Goal: Information Seeking & Learning: Learn about a topic

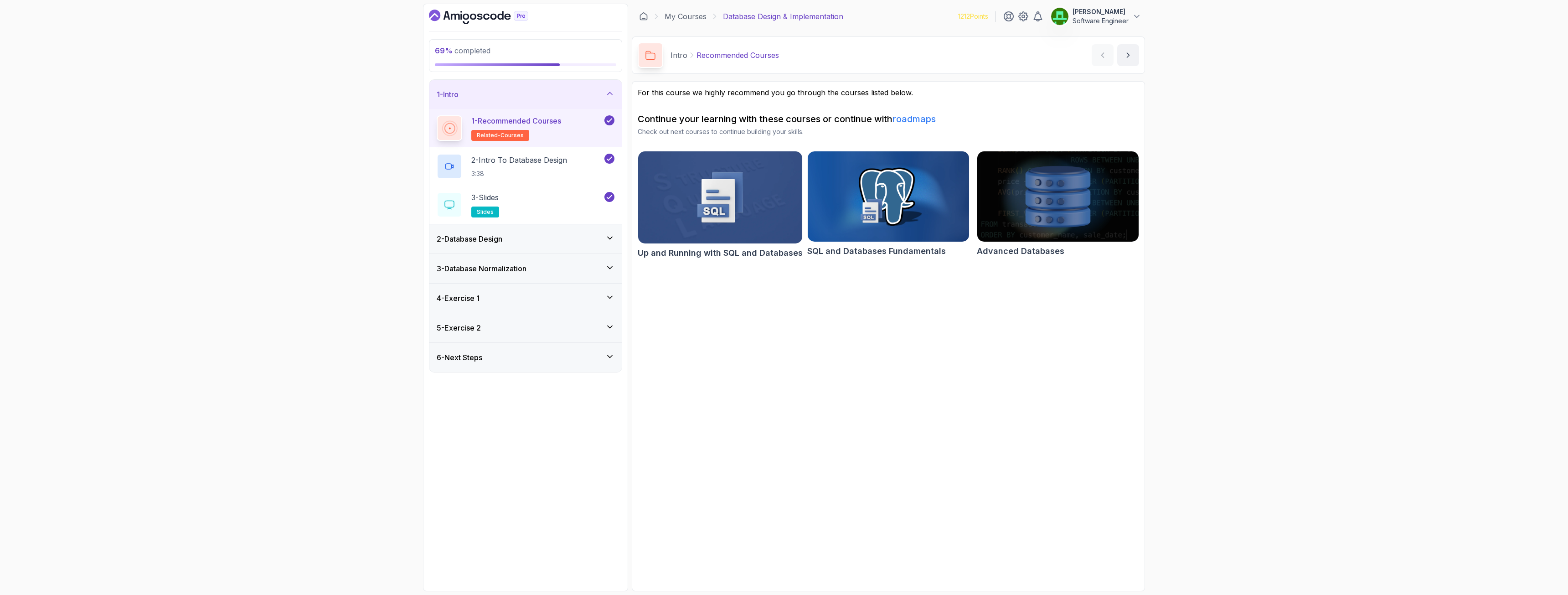
click at [480, 293] on h3 "4 - Exercise 1" at bounding box center [458, 298] width 43 height 11
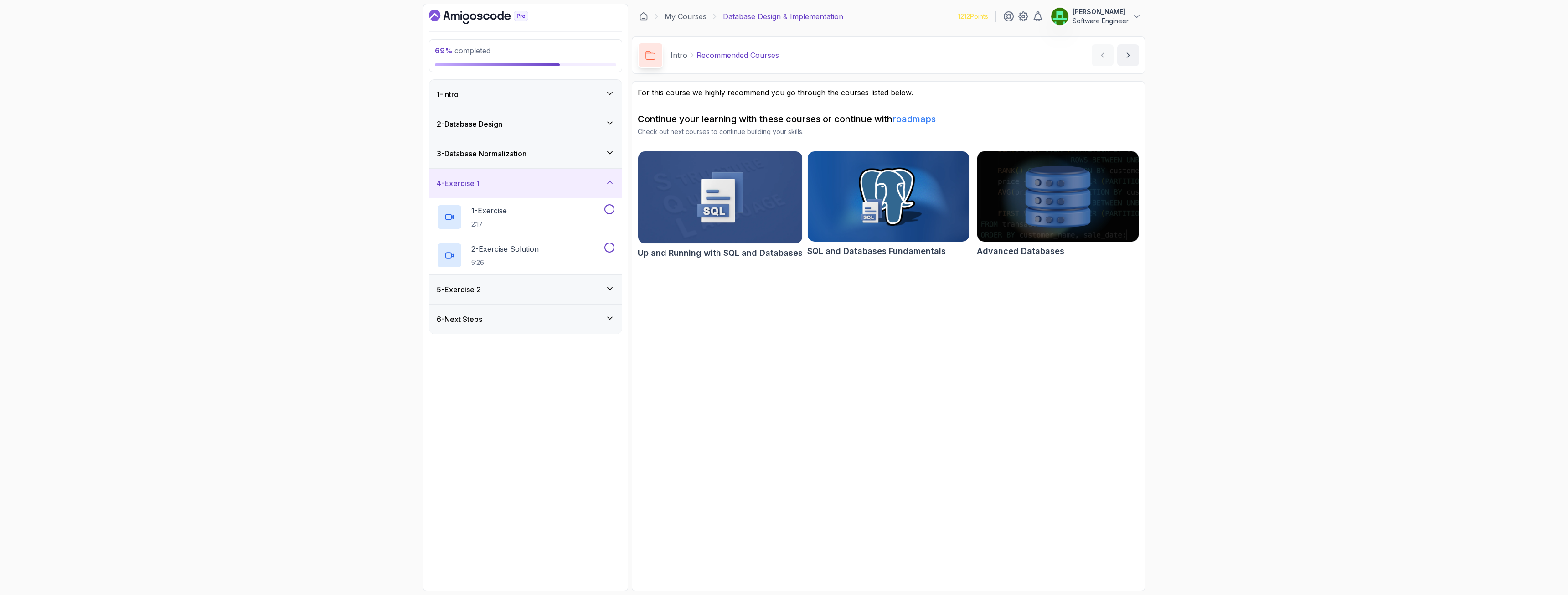
click at [489, 158] on h3 "3 - Database Normalization" at bounding box center [481, 153] width 90 height 11
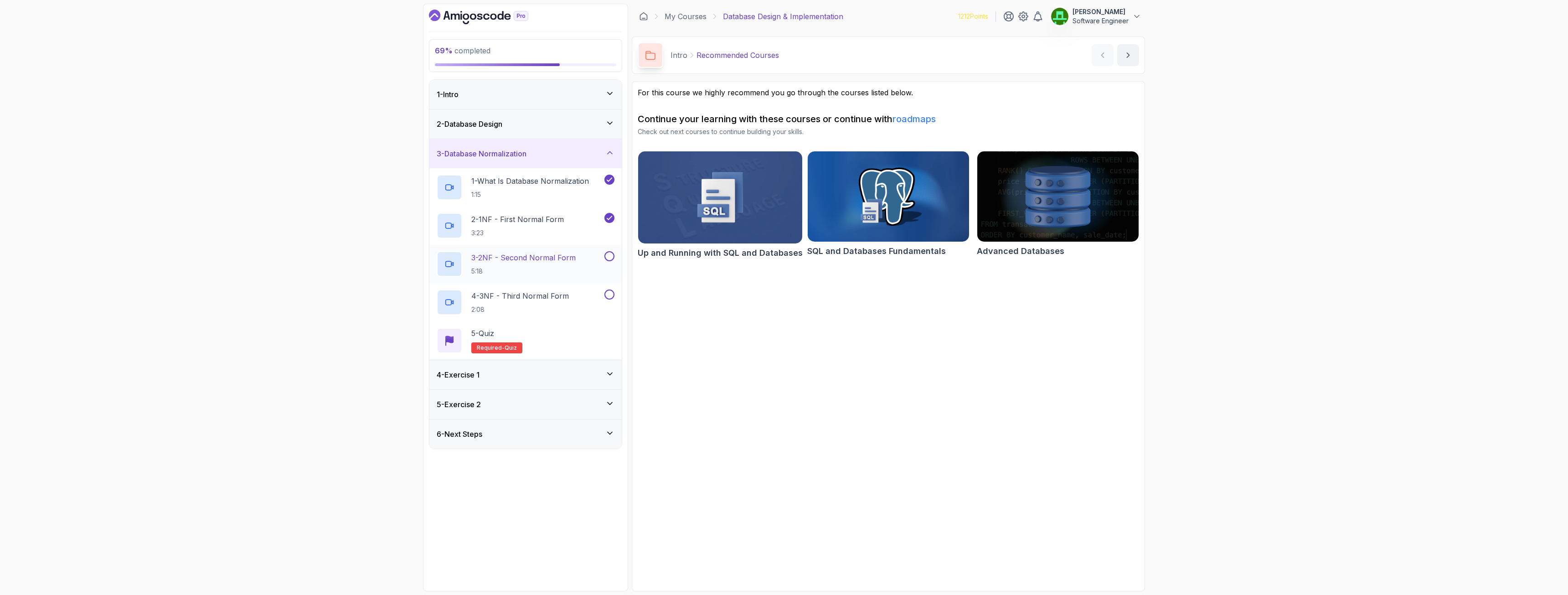
click at [529, 259] on p "3 - 2NF - Second Normal Form" at bounding box center [523, 258] width 104 height 11
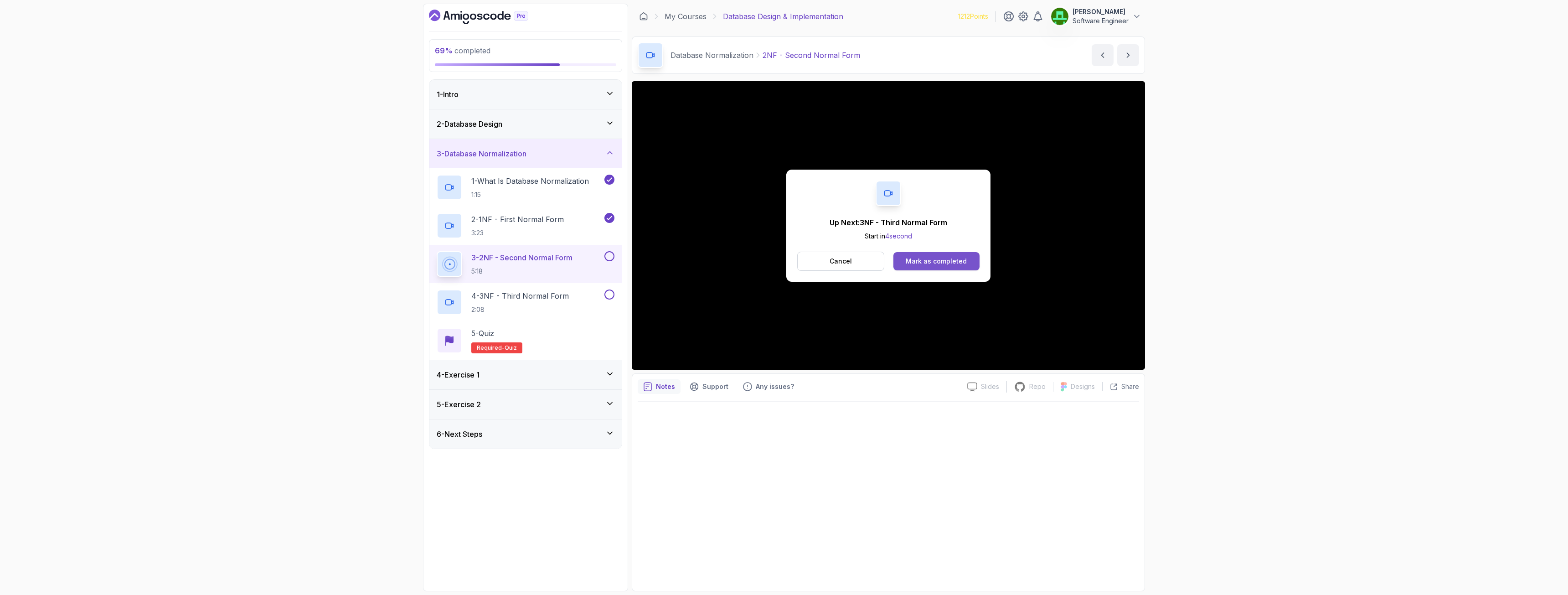
click at [932, 261] on div "Mark as completed" at bounding box center [936, 261] width 61 height 9
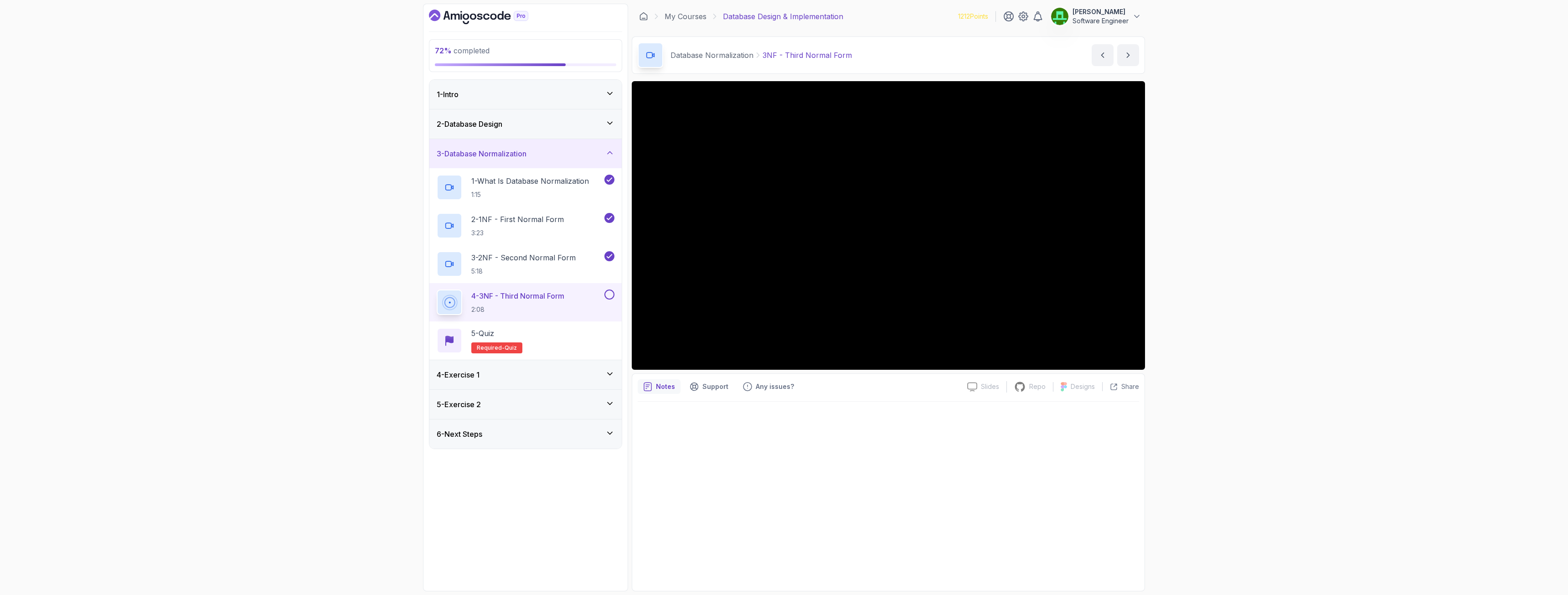
click at [480, 368] on div "4 - Exercise 1" at bounding box center [525, 375] width 192 height 29
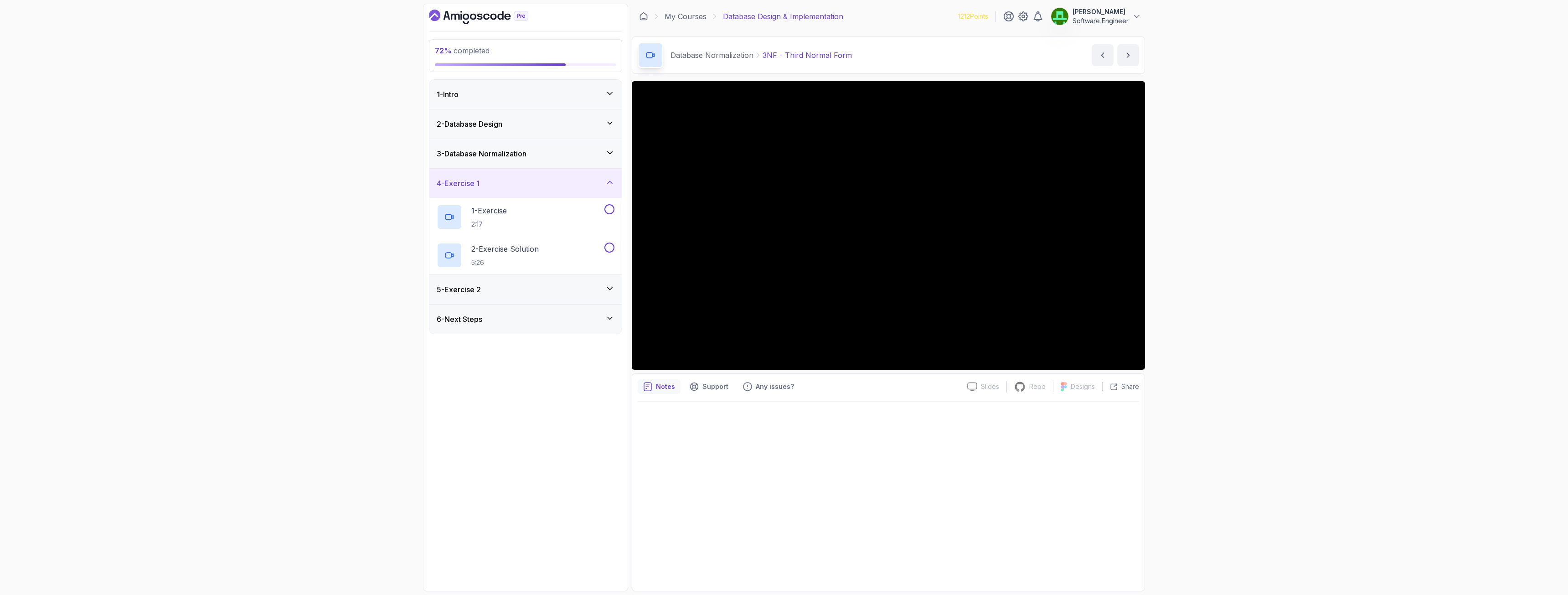
click at [486, 183] on div "4 - Exercise 1" at bounding box center [525, 183] width 178 height 11
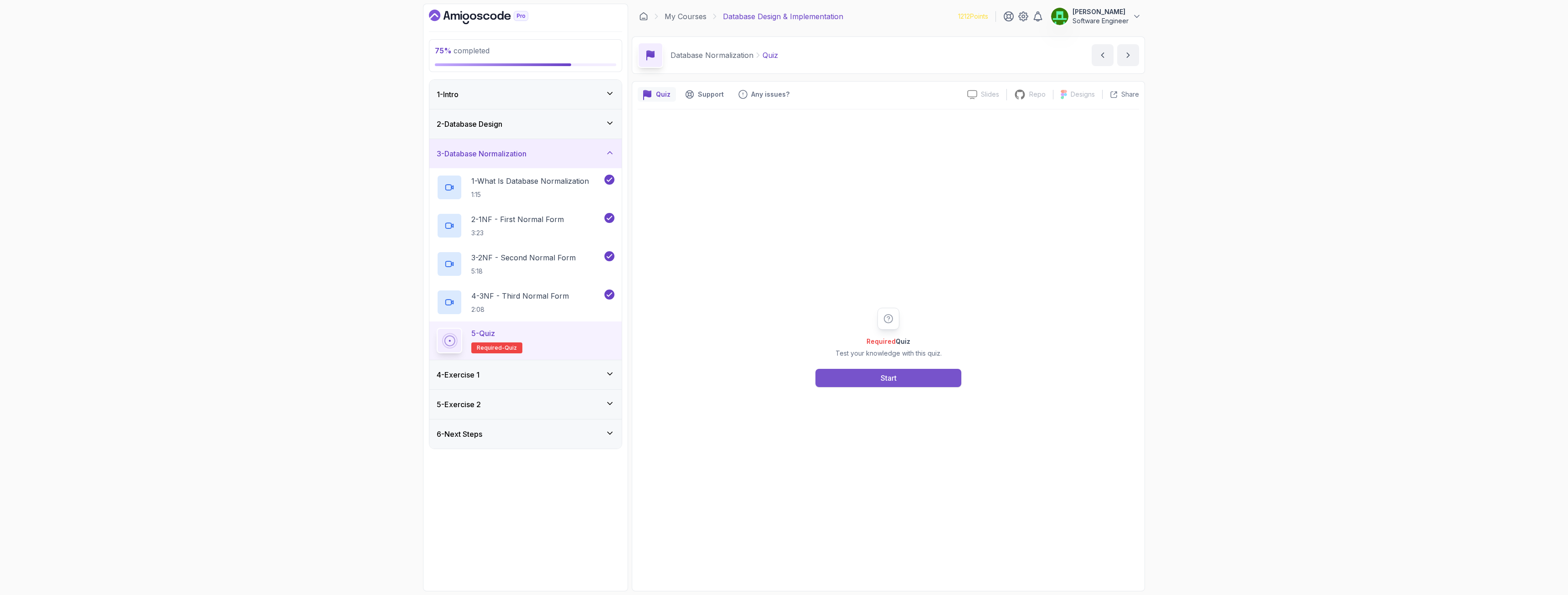
click at [906, 382] on button "Start" at bounding box center [889, 378] width 146 height 18
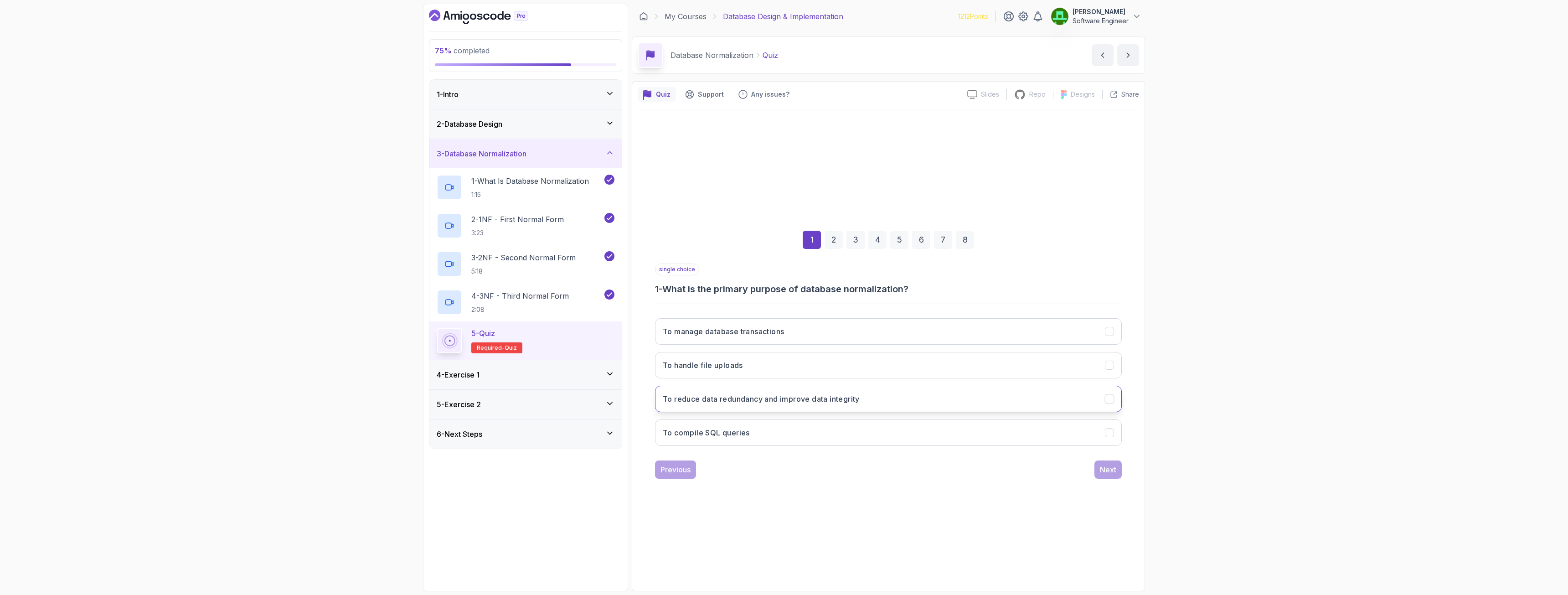
click at [810, 402] on h3 "To reduce data redundancy and improve data integrity" at bounding box center [761, 399] width 197 height 11
click at [1118, 473] on button "Next" at bounding box center [1108, 470] width 27 height 18
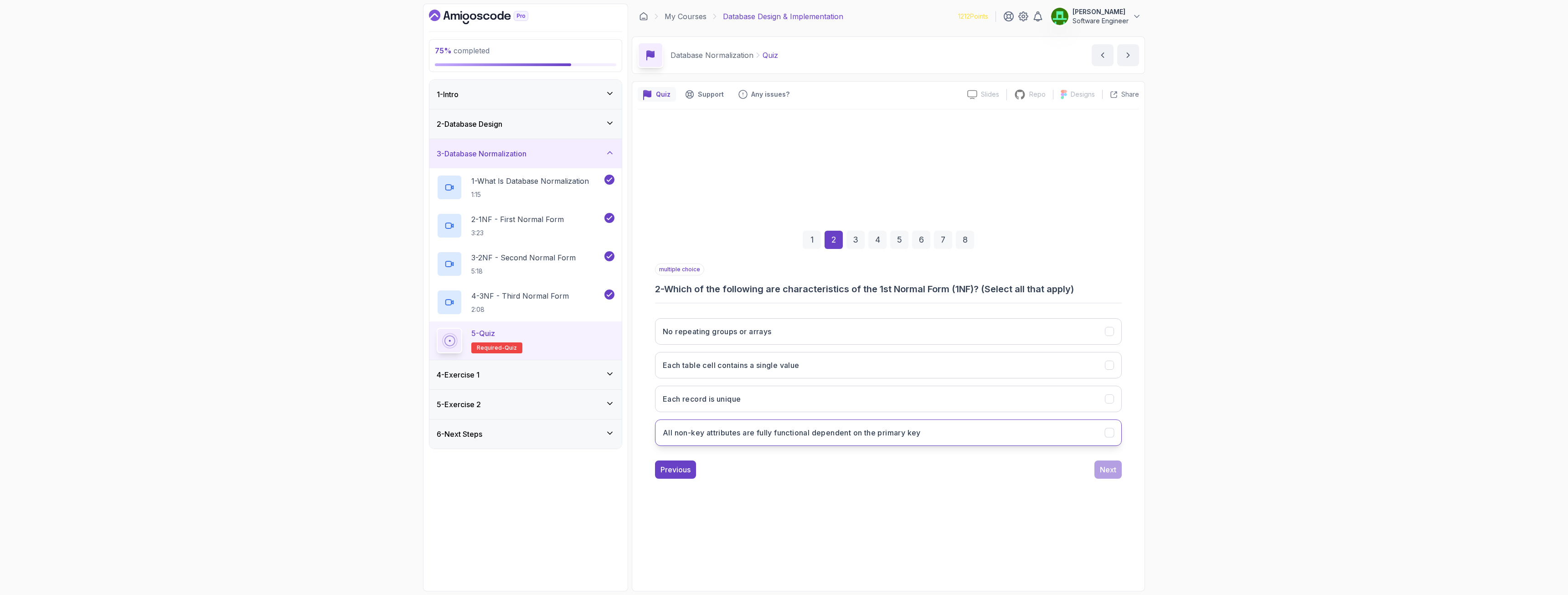
click at [836, 440] on button "All non-key attributes are fully functional dependent on the primary key" at bounding box center [888, 432] width 467 height 26
click at [1102, 471] on div "Next" at bounding box center [1108, 470] width 16 height 11
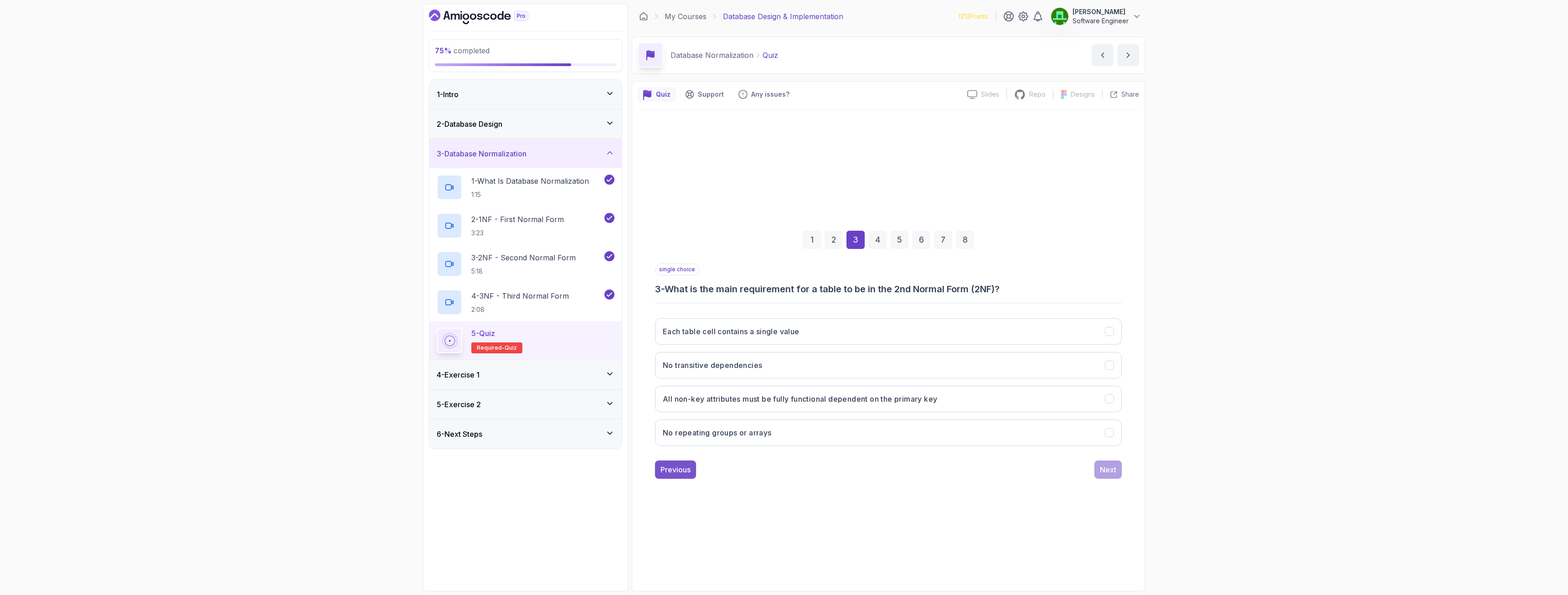
click at [682, 470] on div "Previous" at bounding box center [675, 470] width 30 height 11
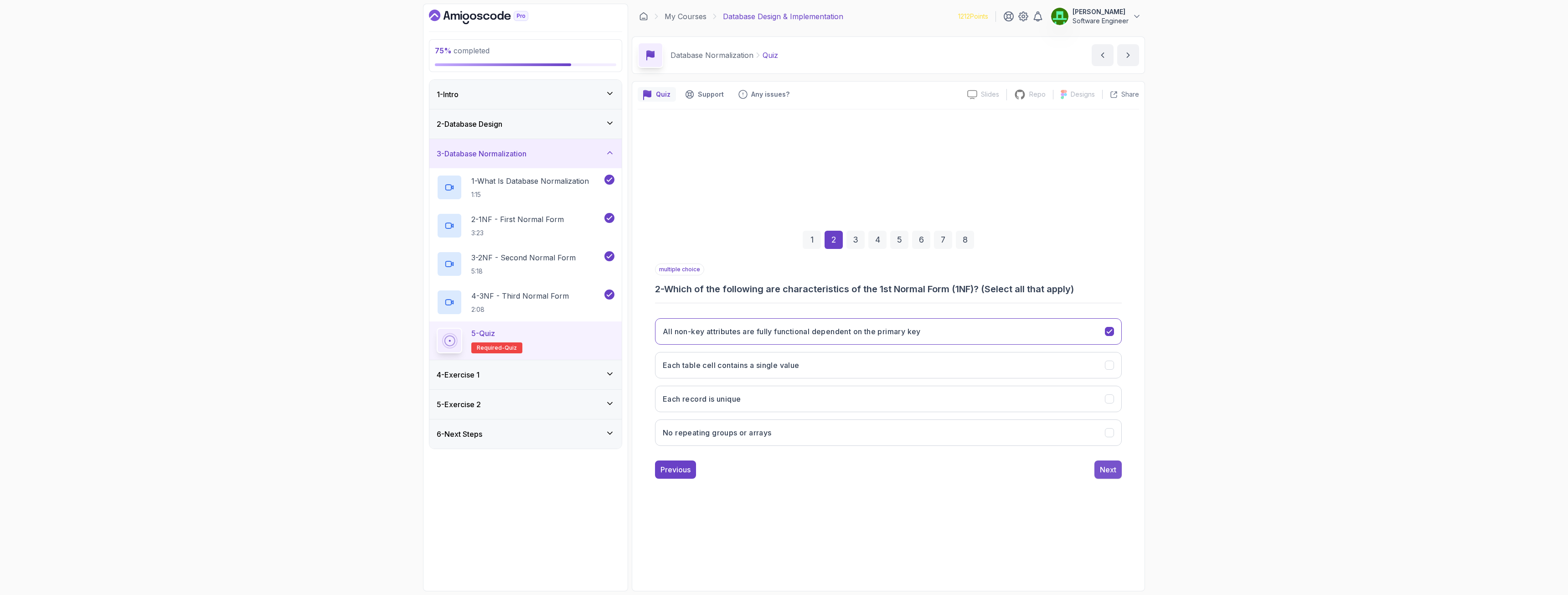
click at [1115, 468] on div "Next" at bounding box center [1108, 470] width 16 height 11
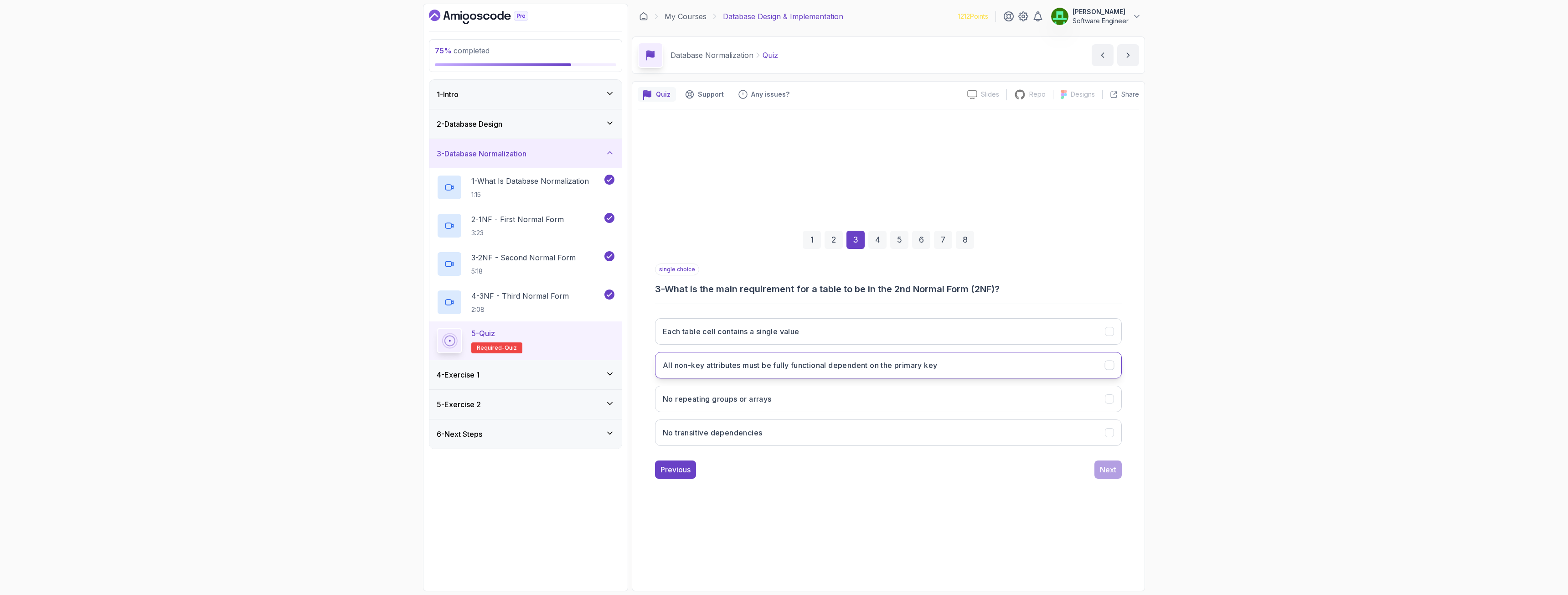
click at [830, 370] on h3 "All non-key attributes must be fully functional dependent on the primary key" at bounding box center [800, 365] width 275 height 11
click at [1110, 466] on div "Next" at bounding box center [1108, 470] width 16 height 11
click at [710, 335] on h3 "To eliminate transitive dependencies" at bounding box center [729, 331] width 133 height 11
click at [1099, 469] on button "Next" at bounding box center [1108, 470] width 27 height 18
click at [733, 367] on h3 "2nd Normal Form (2NF)" at bounding box center [705, 365] width 85 height 11
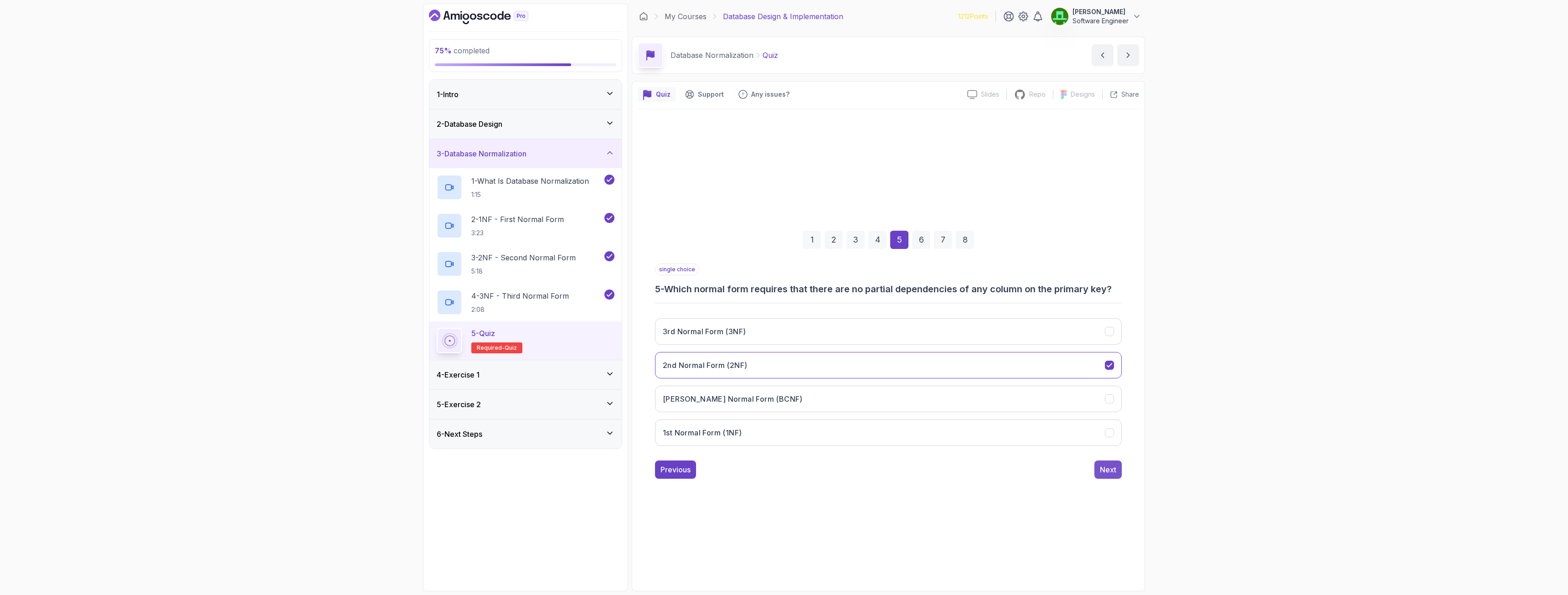
click at [1099, 471] on button "Next" at bounding box center [1108, 470] width 27 height 18
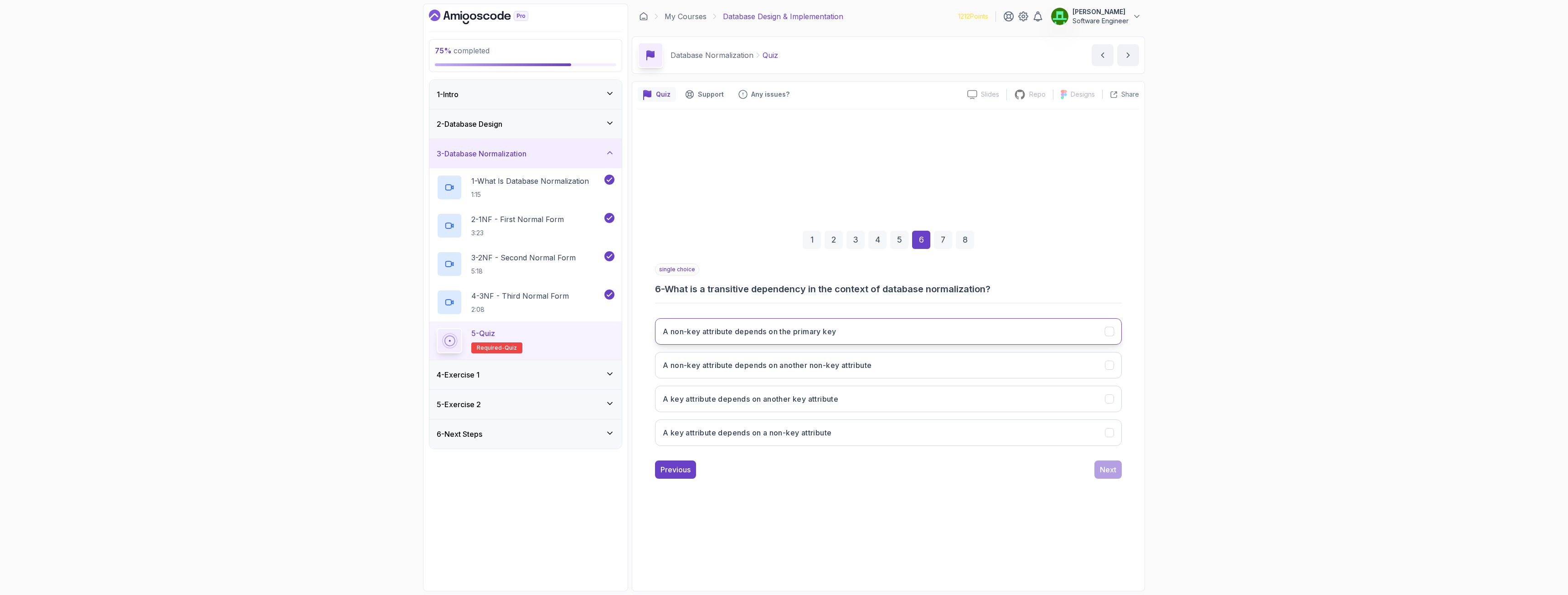
click at [771, 325] on button "A non-key attribute depends on the primary key" at bounding box center [888, 331] width 467 height 26
click at [1110, 473] on div "Next" at bounding box center [1108, 470] width 16 height 11
click at [758, 405] on button "By removing transitive dependencies" at bounding box center [888, 399] width 467 height 26
click at [1108, 466] on div "Next" at bounding box center [1108, 470] width 16 height 11
click at [734, 400] on h3 "Improved data integrity and reduced redundancy" at bounding box center [751, 399] width 177 height 11
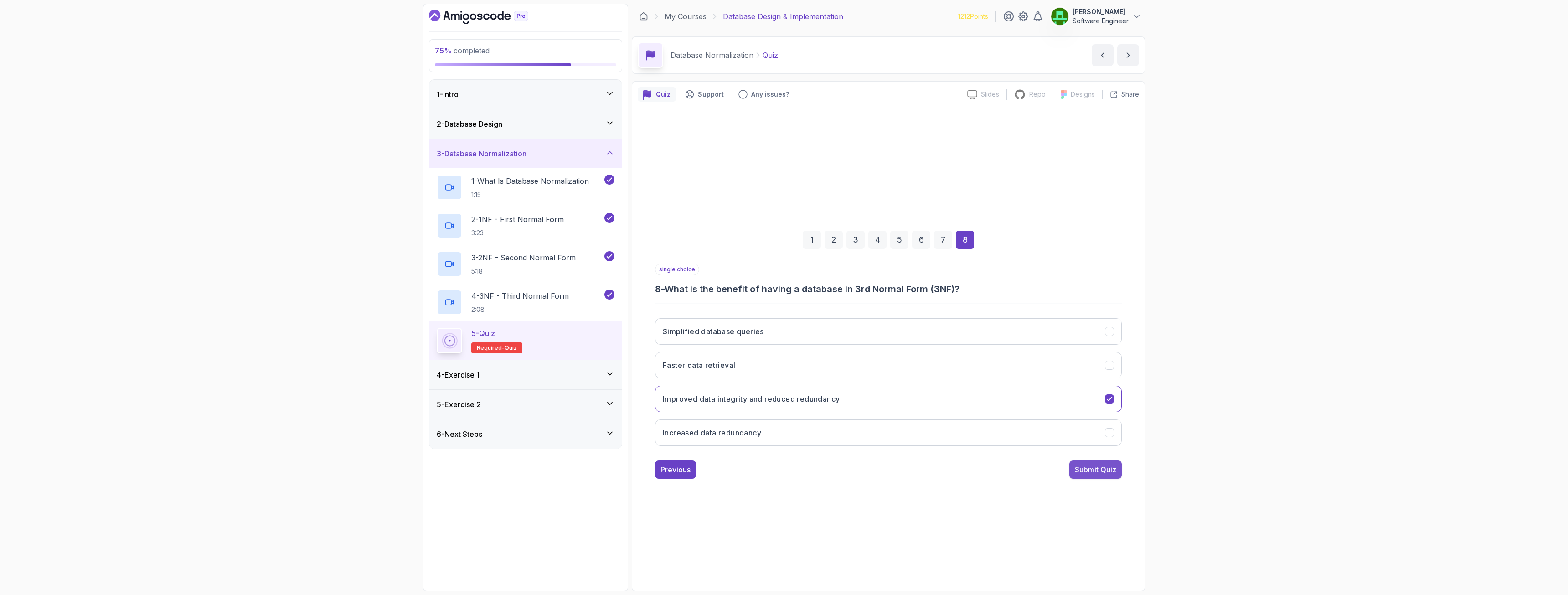
click at [1093, 477] on button "Submit Quiz" at bounding box center [1096, 470] width 52 height 18
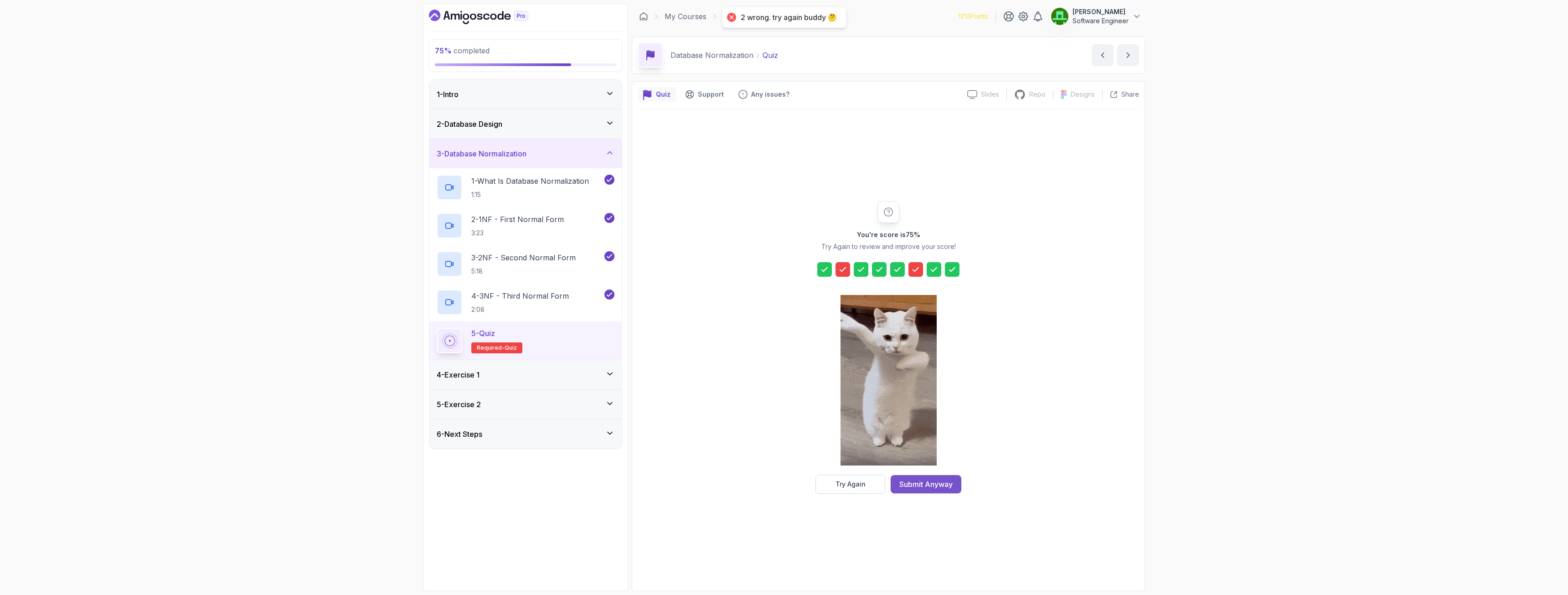
click at [922, 481] on div "Submit Anyway" at bounding box center [926, 484] width 54 height 11
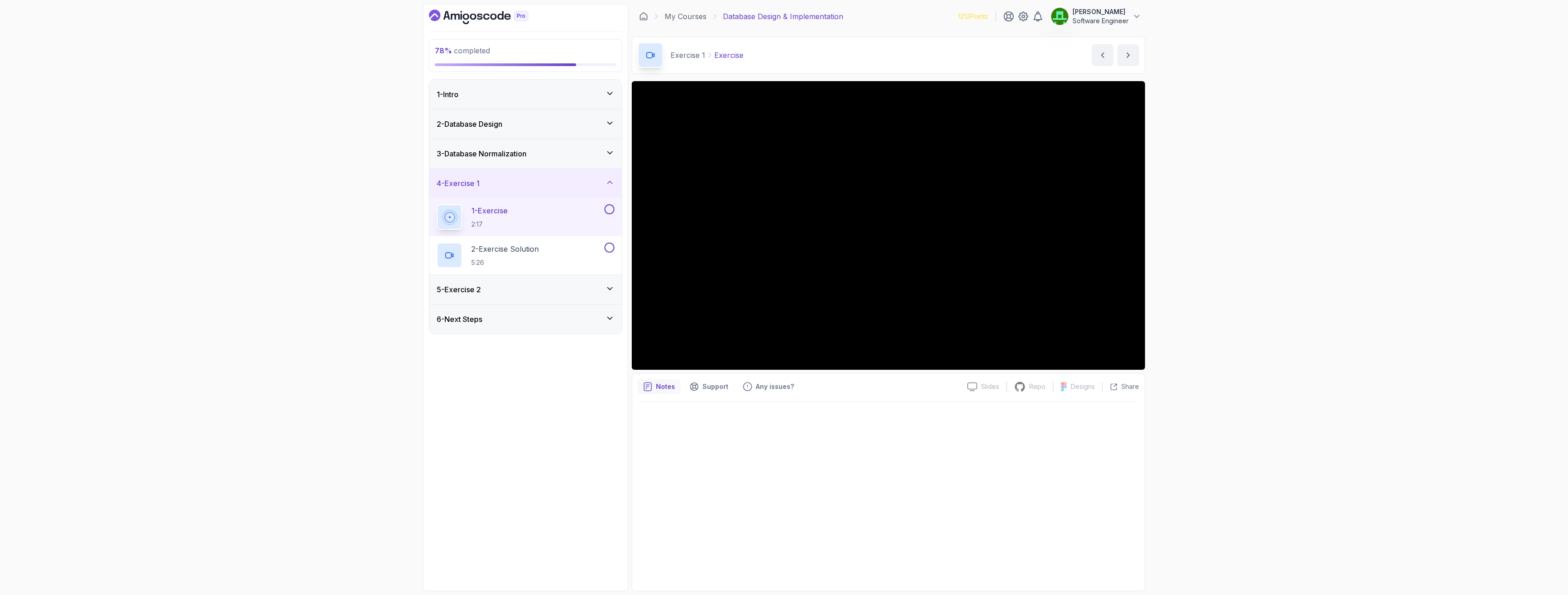
click at [482, 15] on icon "Dashboard" at bounding box center [480, 16] width 5 height 6
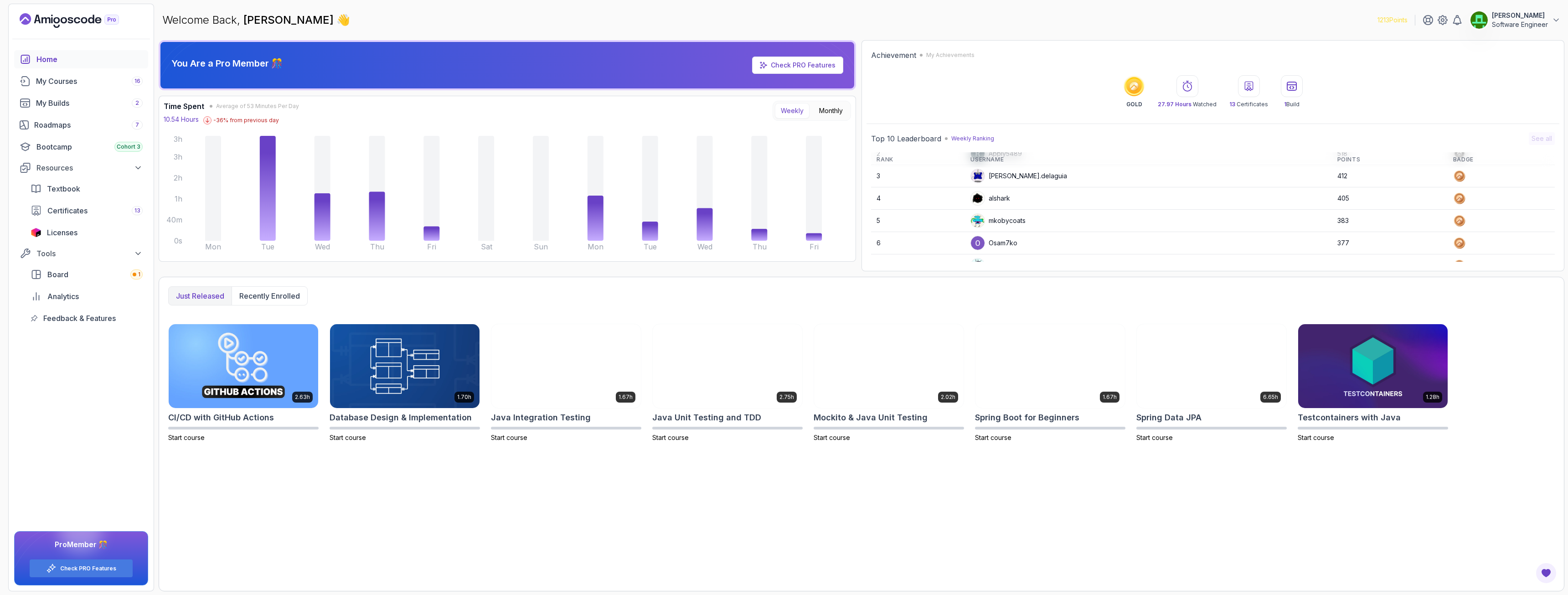
scroll to position [129, 0]
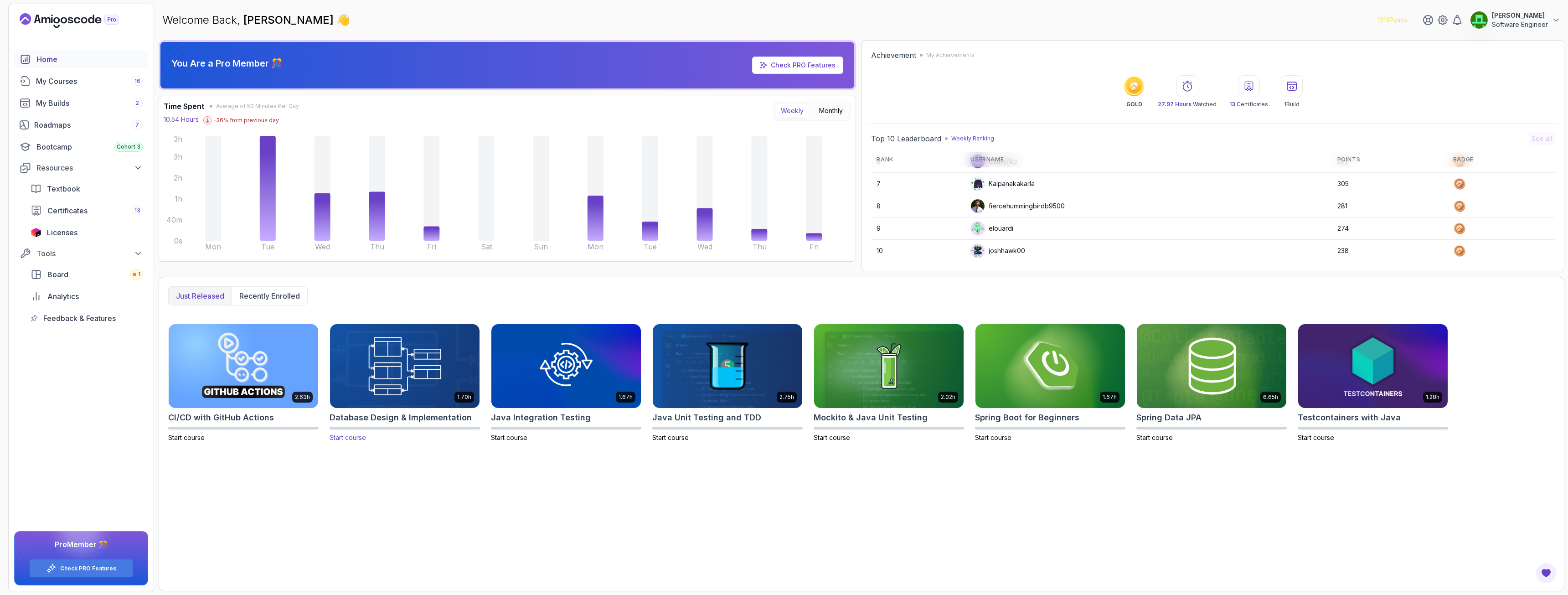
click at [411, 375] on img at bounding box center [405, 366] width 157 height 88
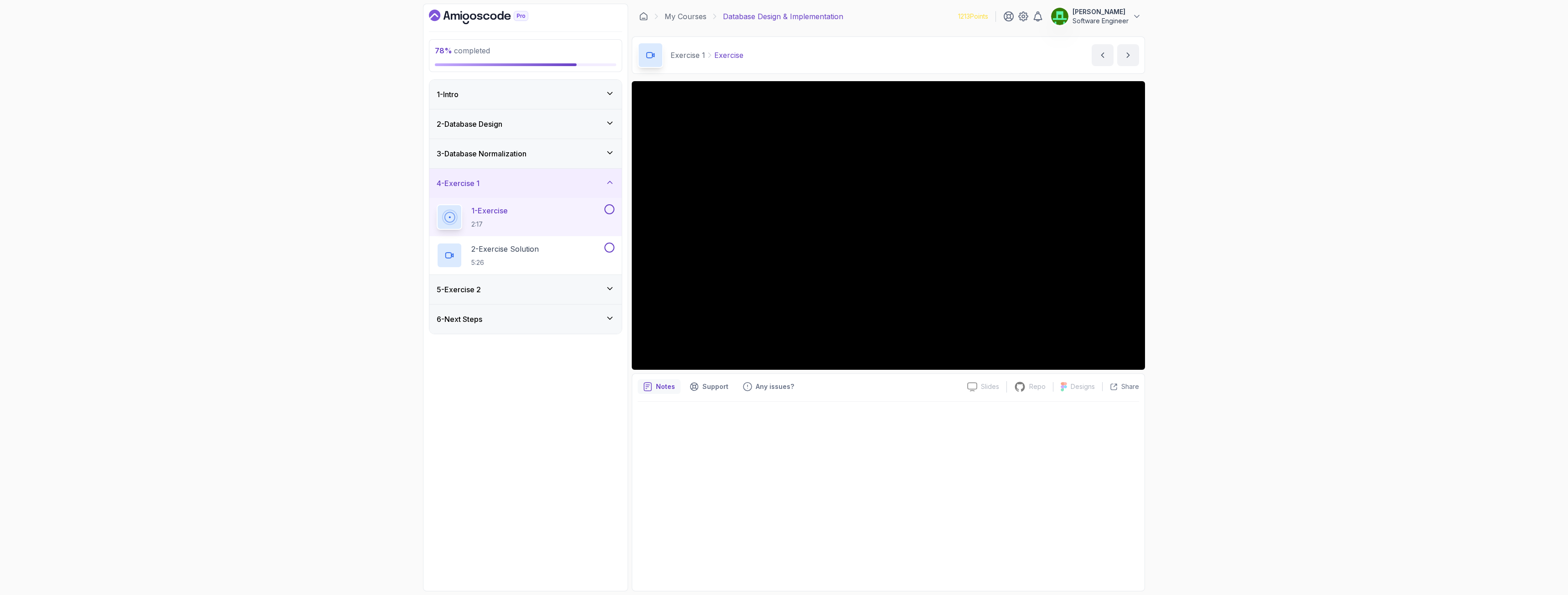
click at [607, 206] on button at bounding box center [609, 209] width 10 height 10
click at [514, 250] on p "2 - Exercise Solution" at bounding box center [505, 249] width 68 height 11
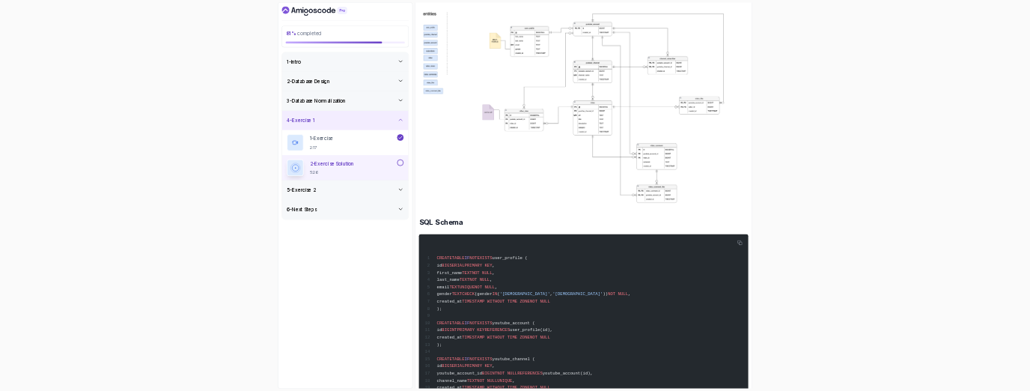
scroll to position [674, 0]
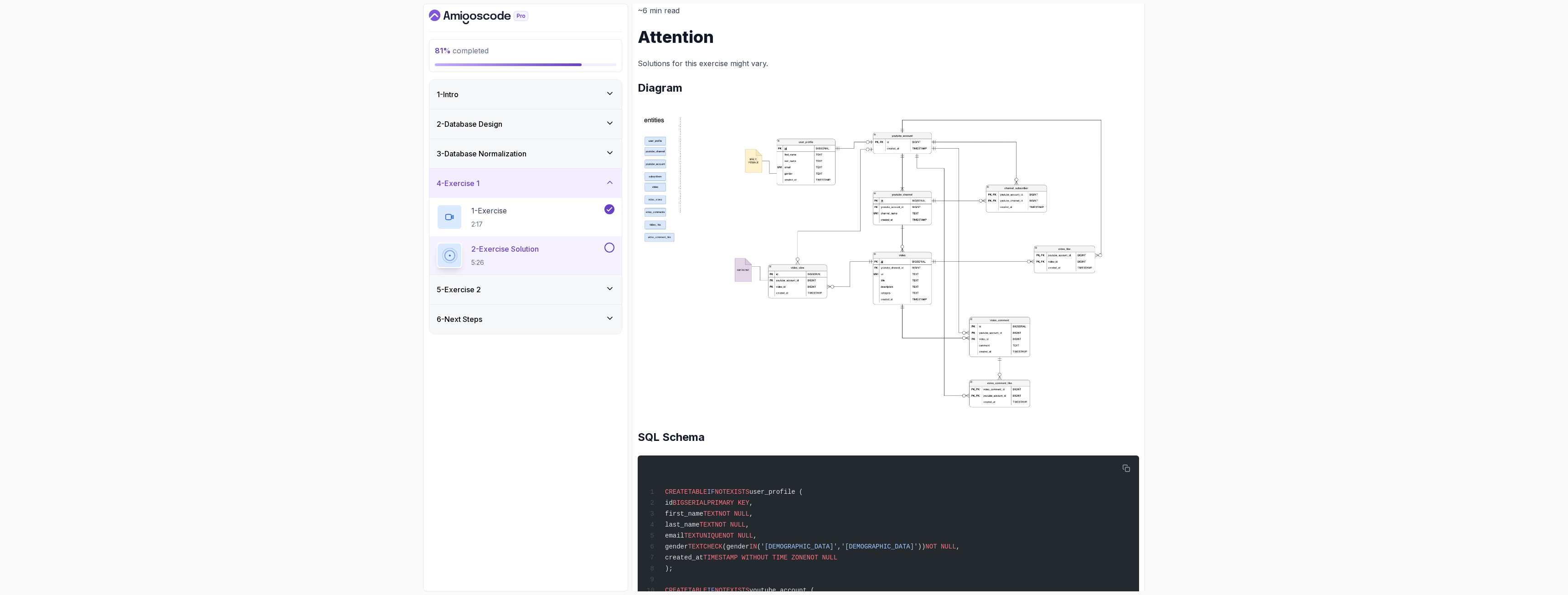
click at [990, 231] on img at bounding box center [889, 262] width 502 height 305
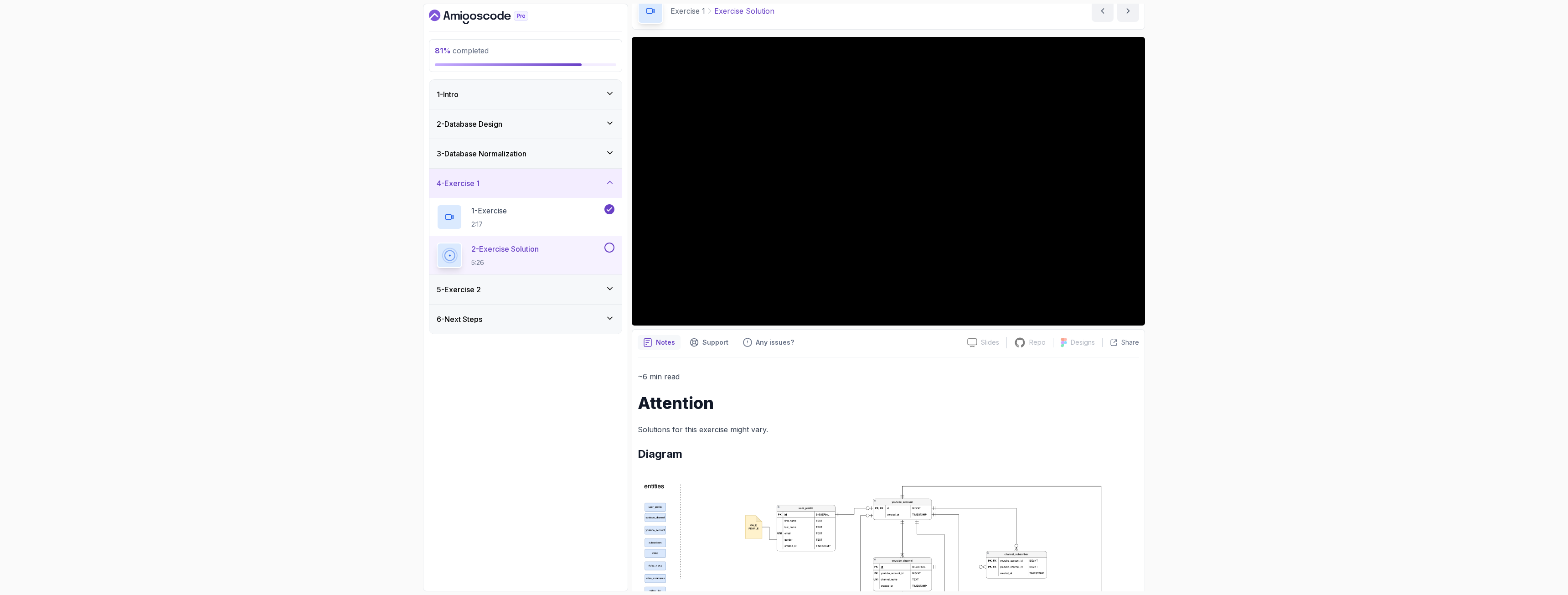
scroll to position [0, 0]
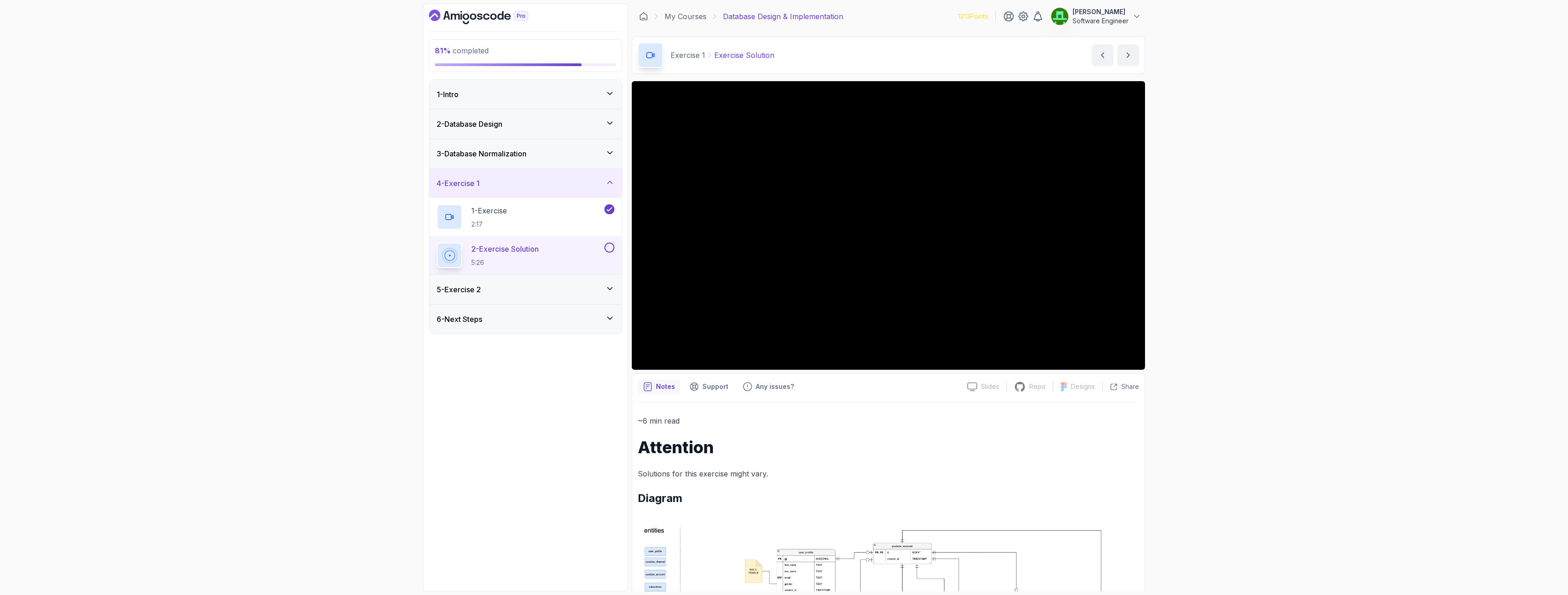
click at [611, 248] on button at bounding box center [609, 247] width 10 height 10
click at [605, 288] on icon at bounding box center [609, 289] width 9 height 9
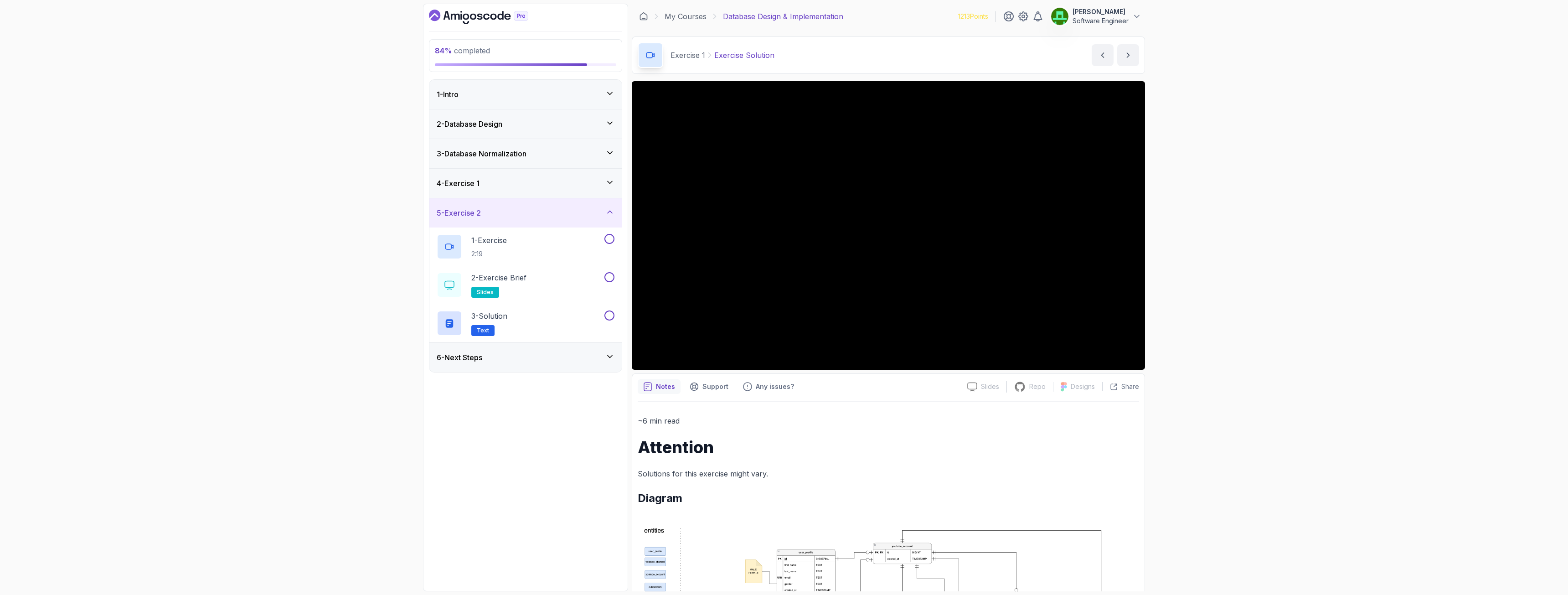
click at [598, 186] on div "4 - Exercise 1" at bounding box center [525, 183] width 178 height 11
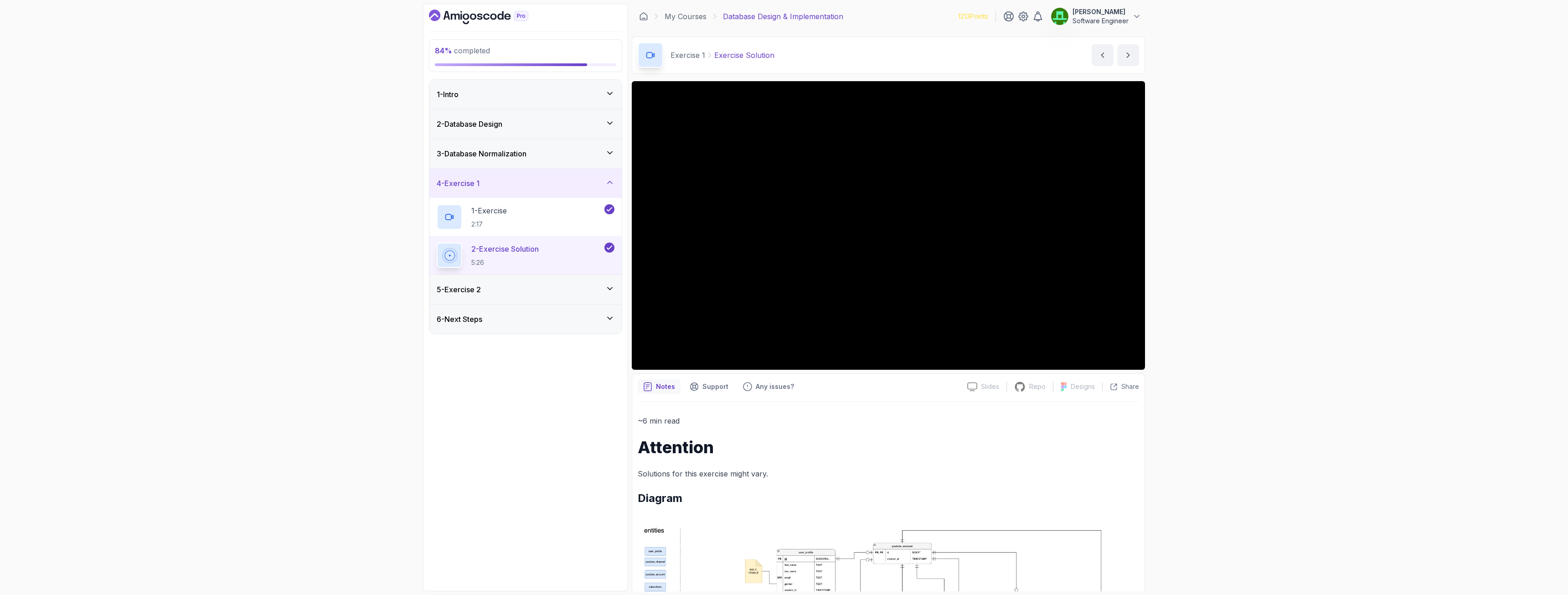
click at [526, 285] on div "5 - Exercise 2" at bounding box center [525, 290] width 178 height 11
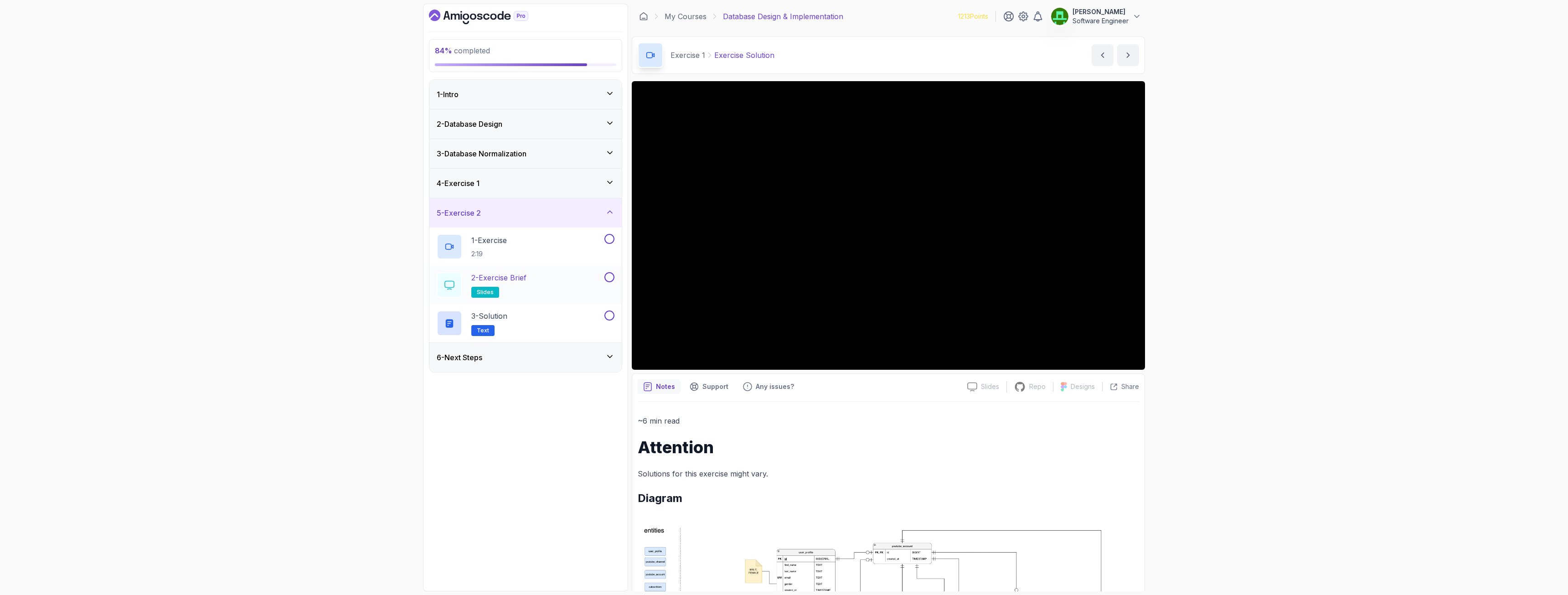
click at [527, 276] on p "2 - Exercise Brief" at bounding box center [499, 278] width 55 height 11
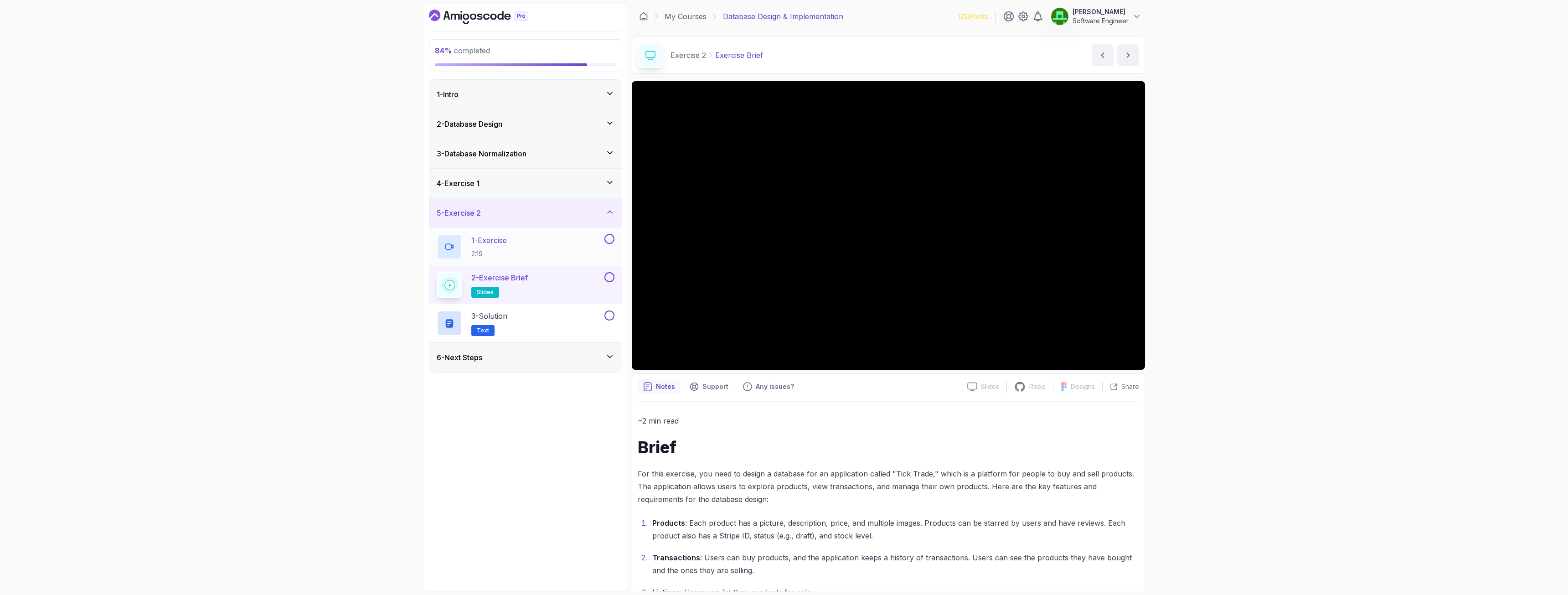
click at [609, 239] on button at bounding box center [609, 239] width 10 height 10
click at [611, 274] on button at bounding box center [609, 277] width 10 height 10
click at [606, 317] on button at bounding box center [609, 315] width 10 height 10
click at [609, 361] on icon at bounding box center [609, 356] width 9 height 9
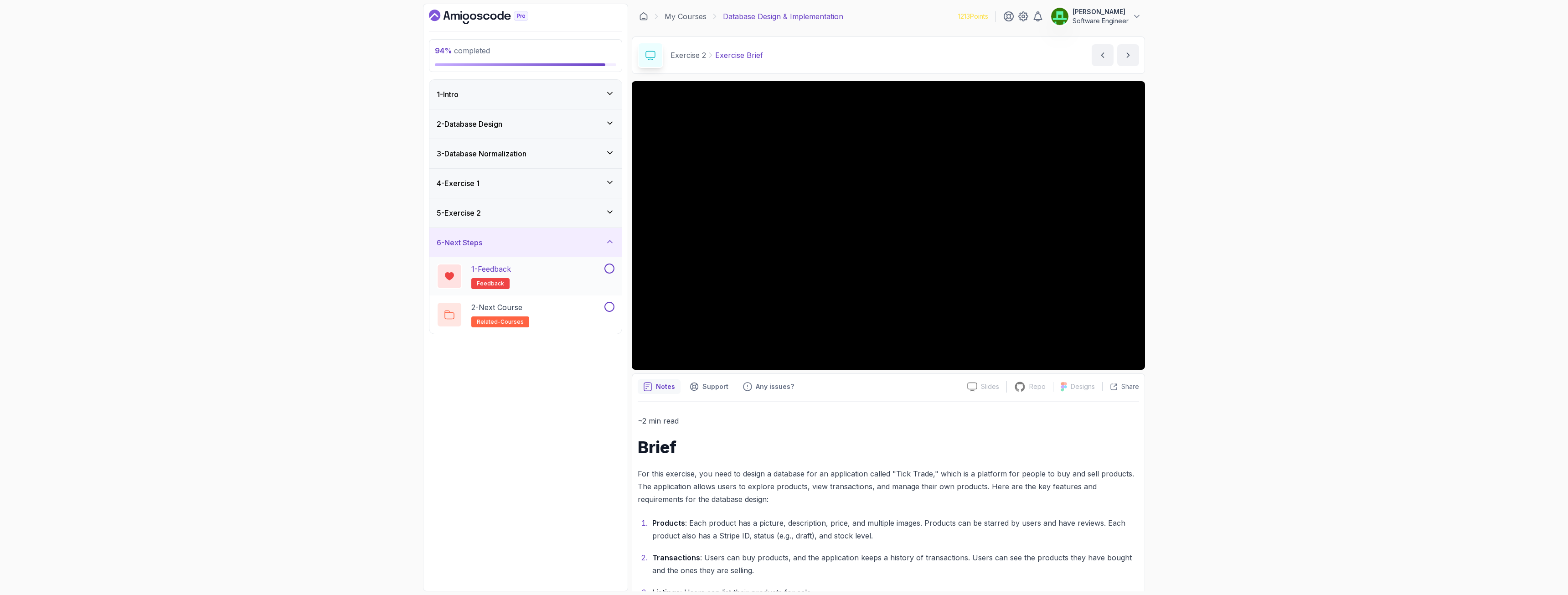
click at [611, 269] on button at bounding box center [609, 269] width 10 height 10
click at [610, 306] on button at bounding box center [609, 307] width 10 height 10
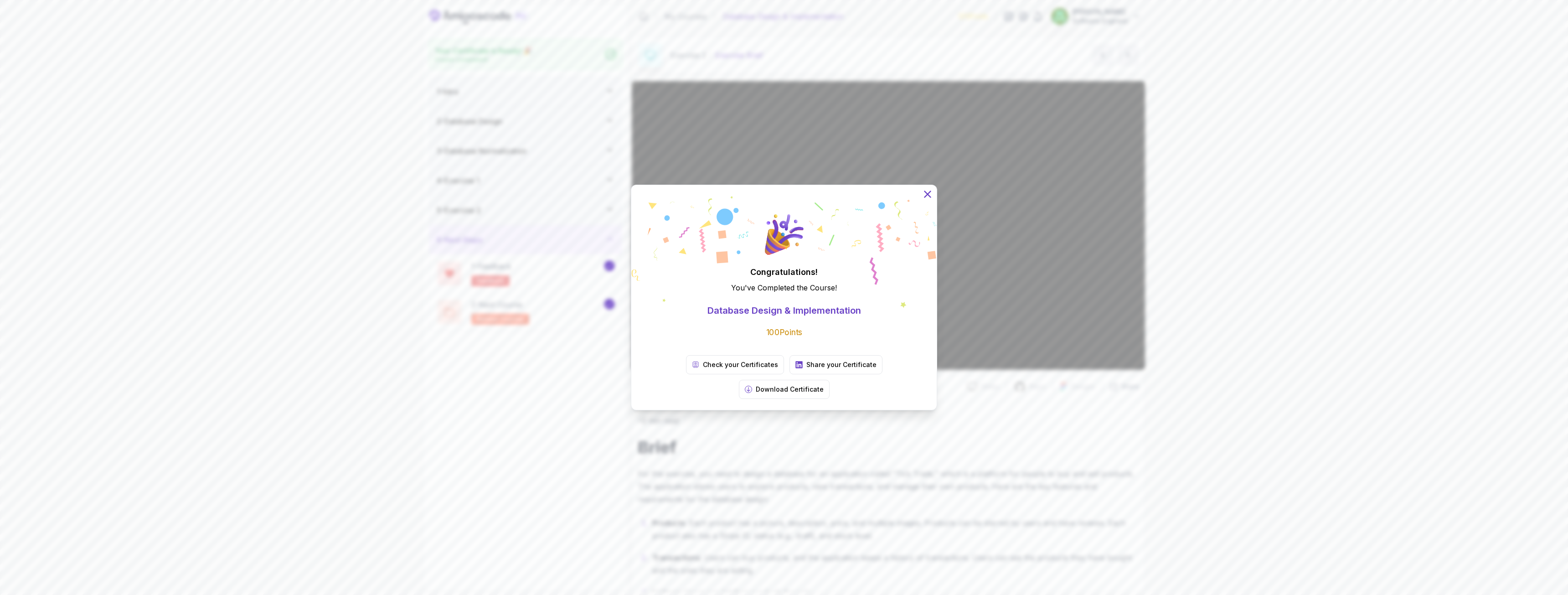
click at [928, 200] on icon at bounding box center [927, 194] width 12 height 12
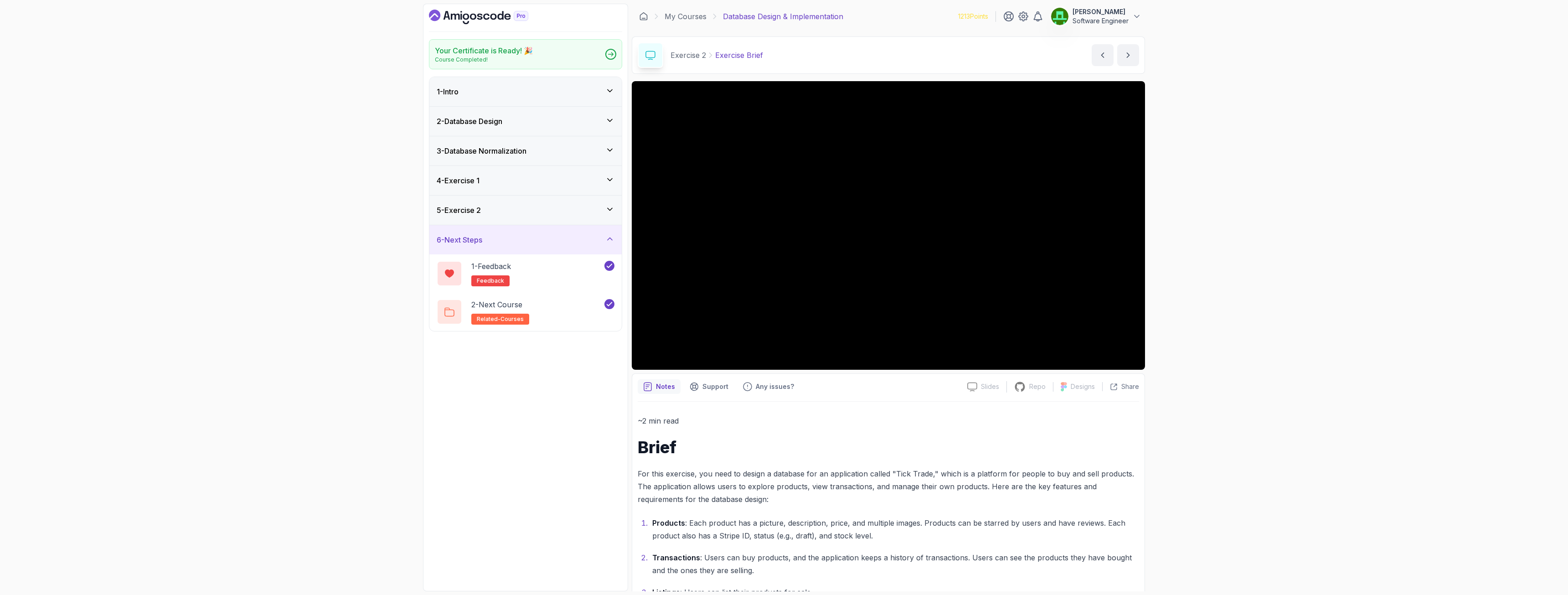
click at [486, 19] on icon "Dashboard" at bounding box center [486, 16] width 6 height 6
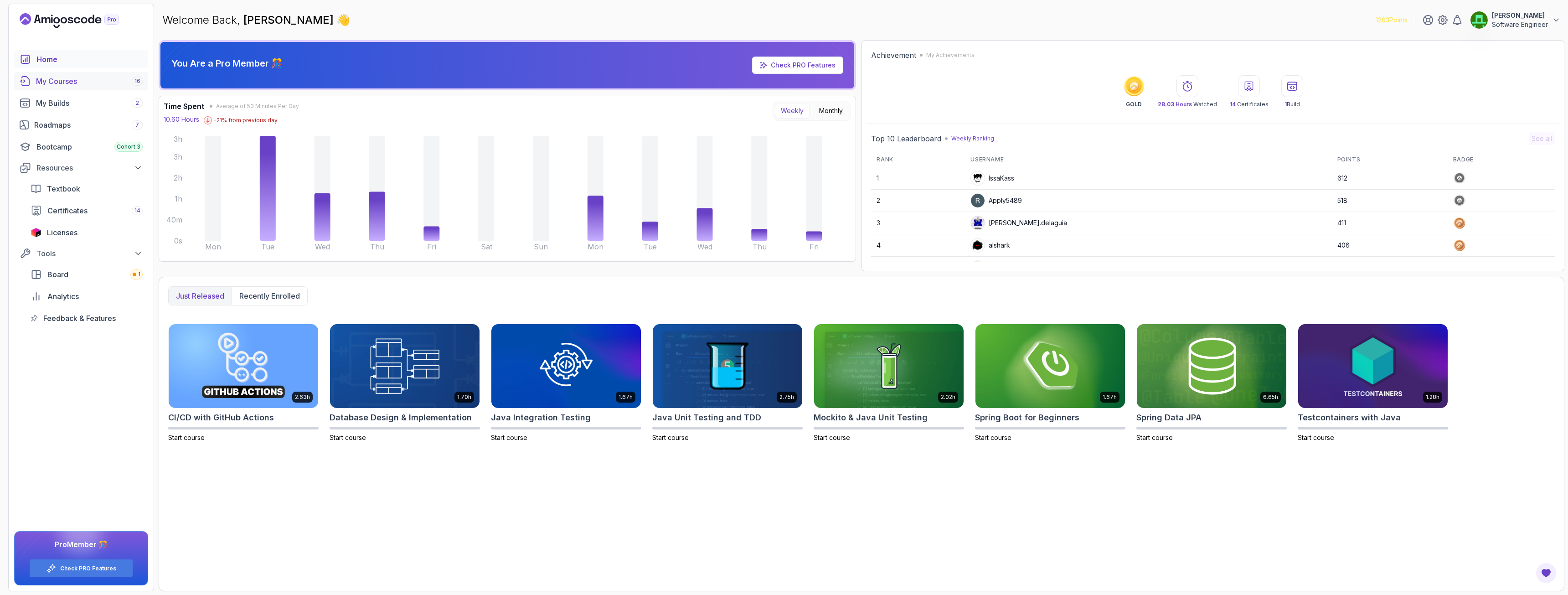
click at [55, 79] on div "My Courses 16" at bounding box center [89, 81] width 107 height 11
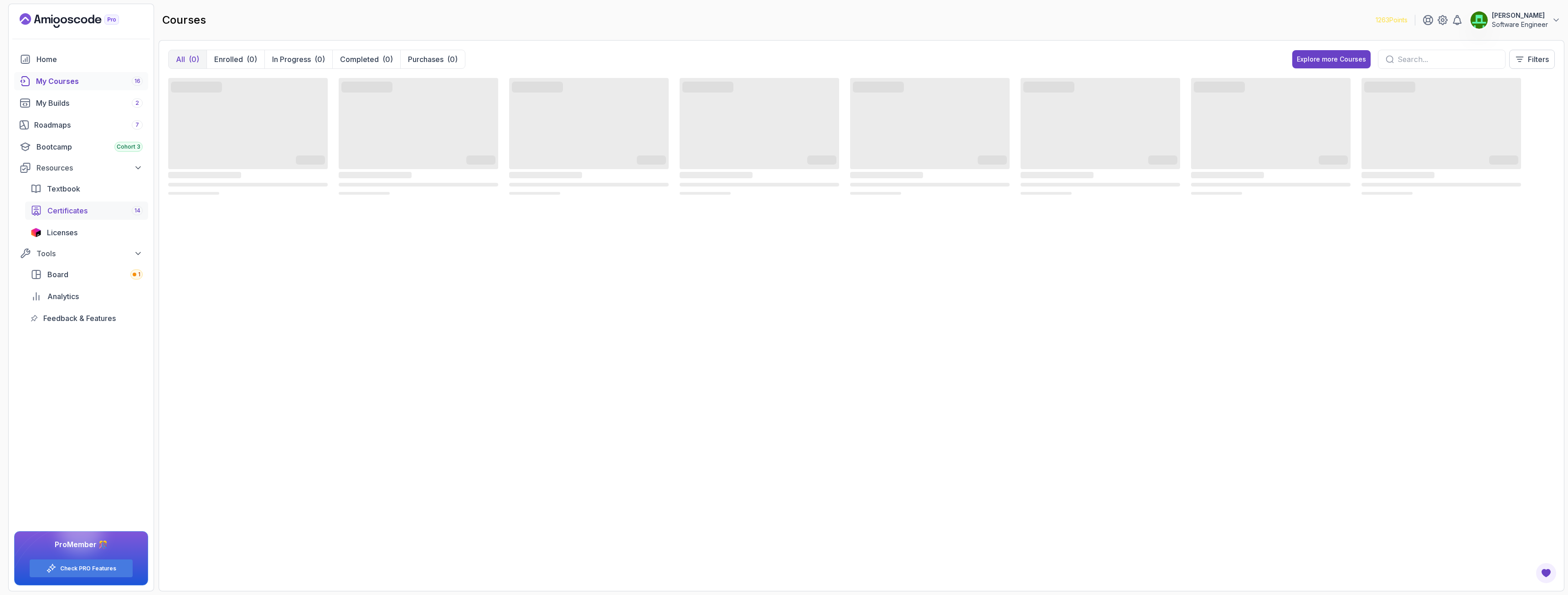
click at [76, 211] on span "Certificates" at bounding box center [68, 211] width 40 height 11
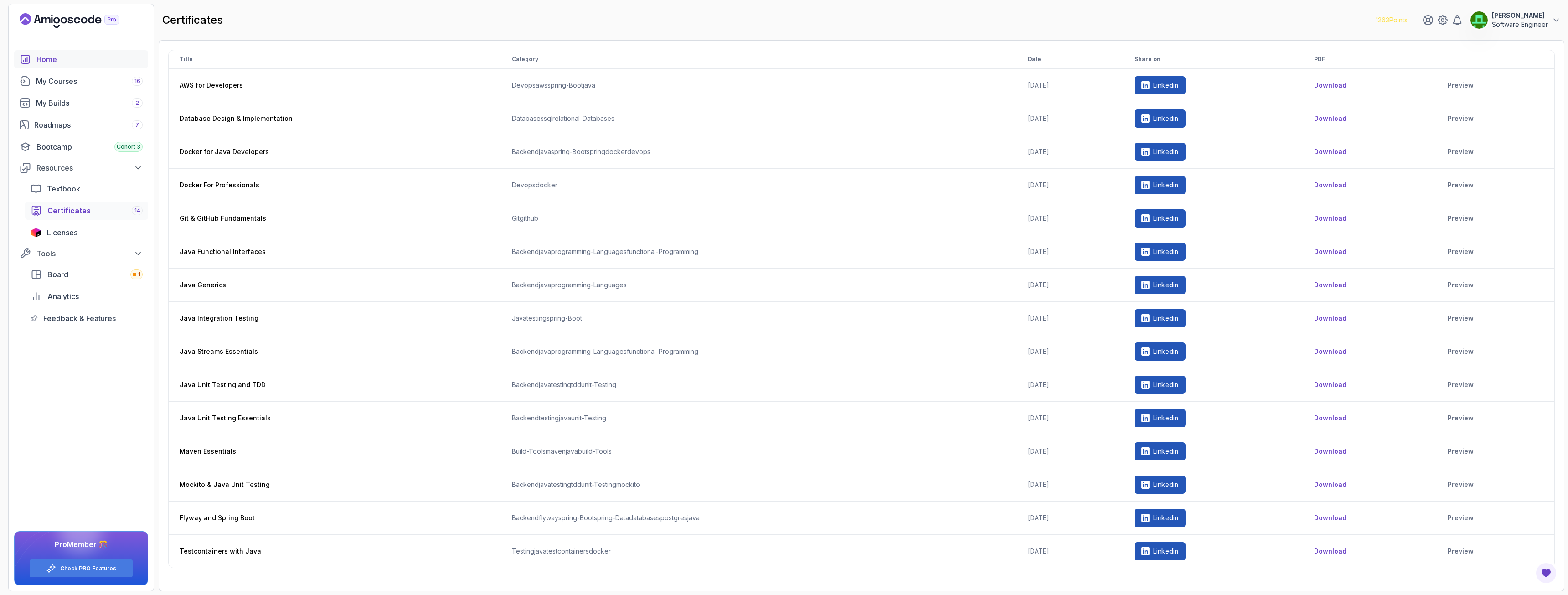
click at [41, 60] on div "Home" at bounding box center [89, 59] width 106 height 11
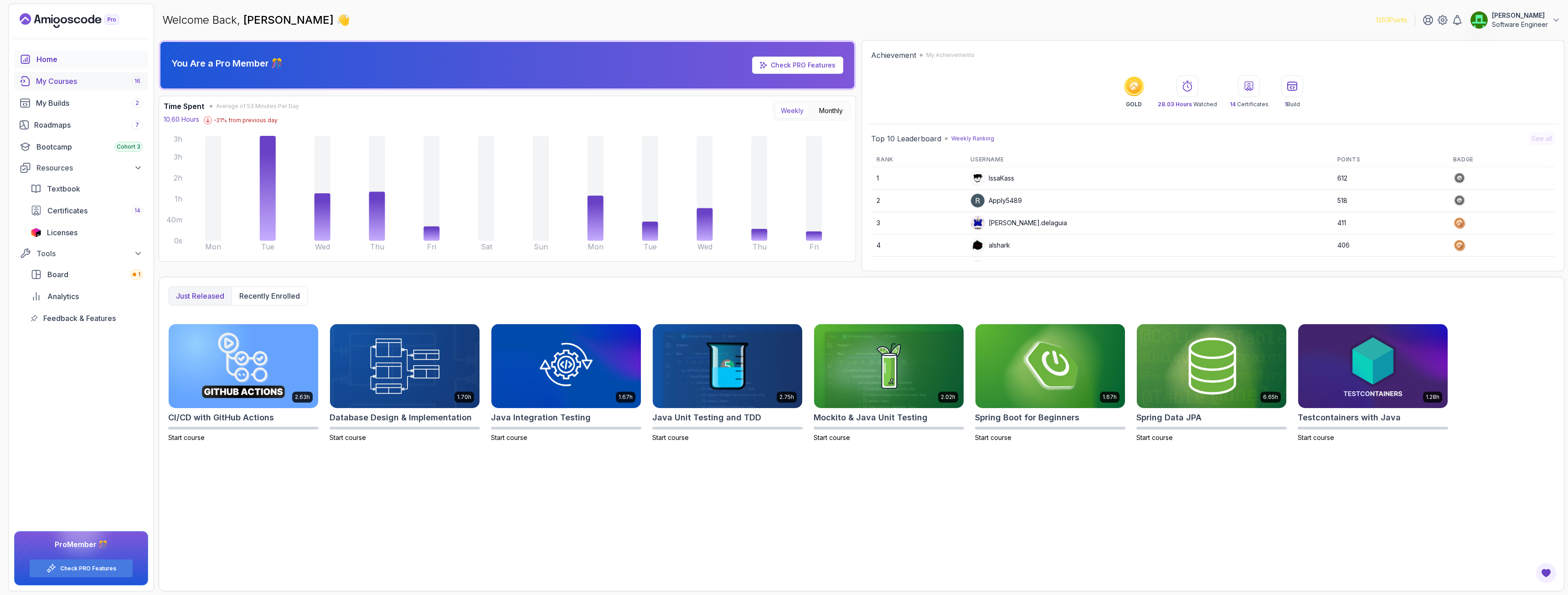
click at [69, 82] on div "My Courses 16" at bounding box center [89, 81] width 107 height 11
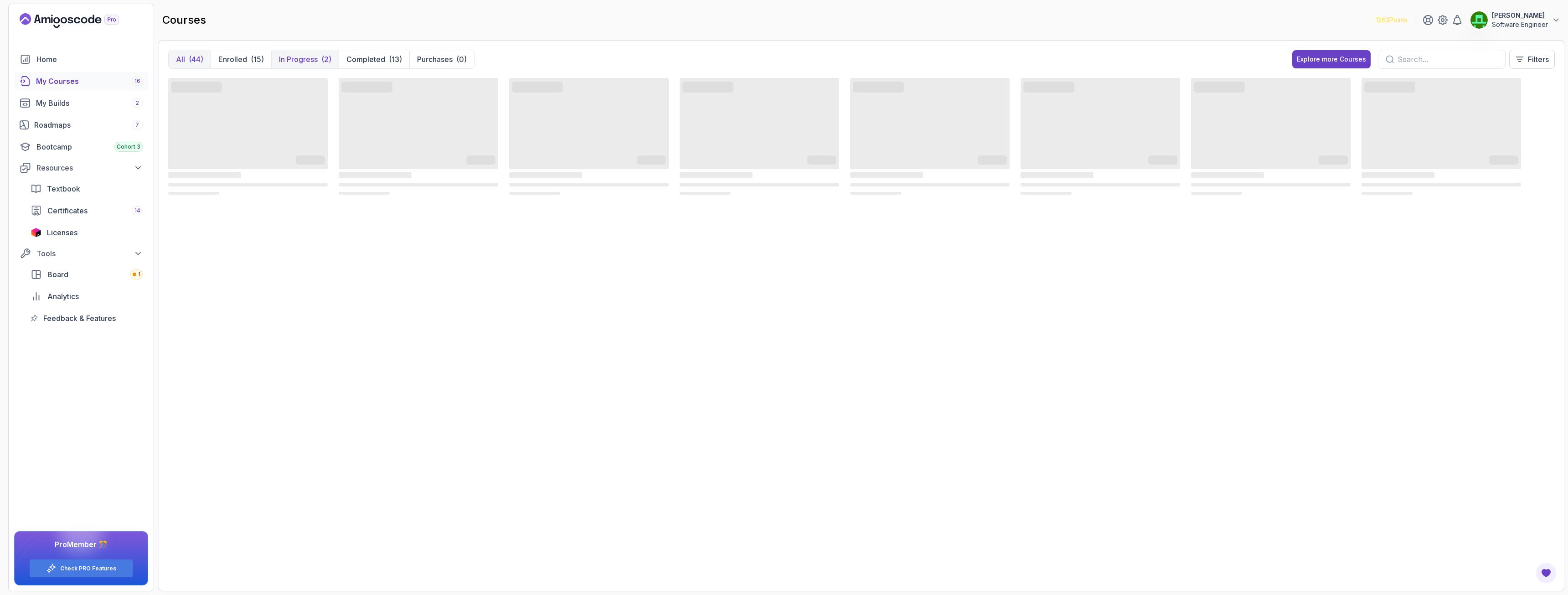
click at [306, 57] on p "In Progress" at bounding box center [298, 59] width 39 height 11
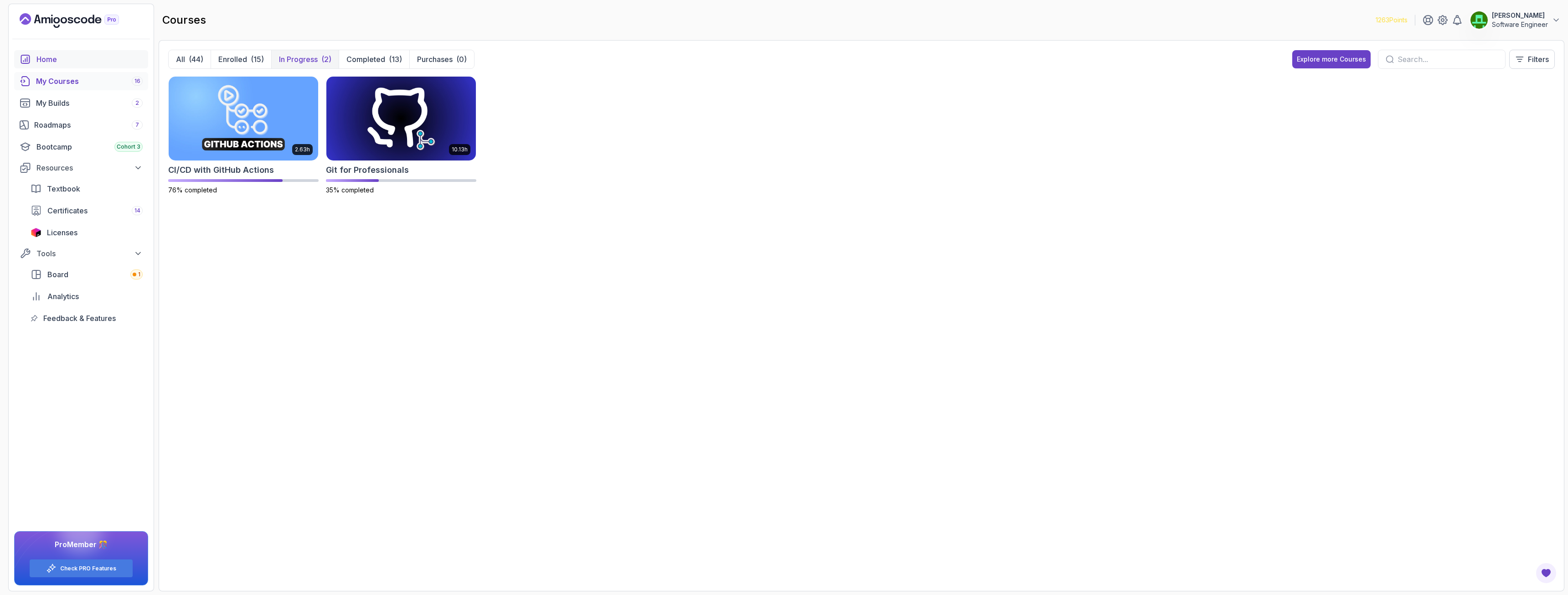
click at [51, 61] on div "Home" at bounding box center [89, 59] width 106 height 11
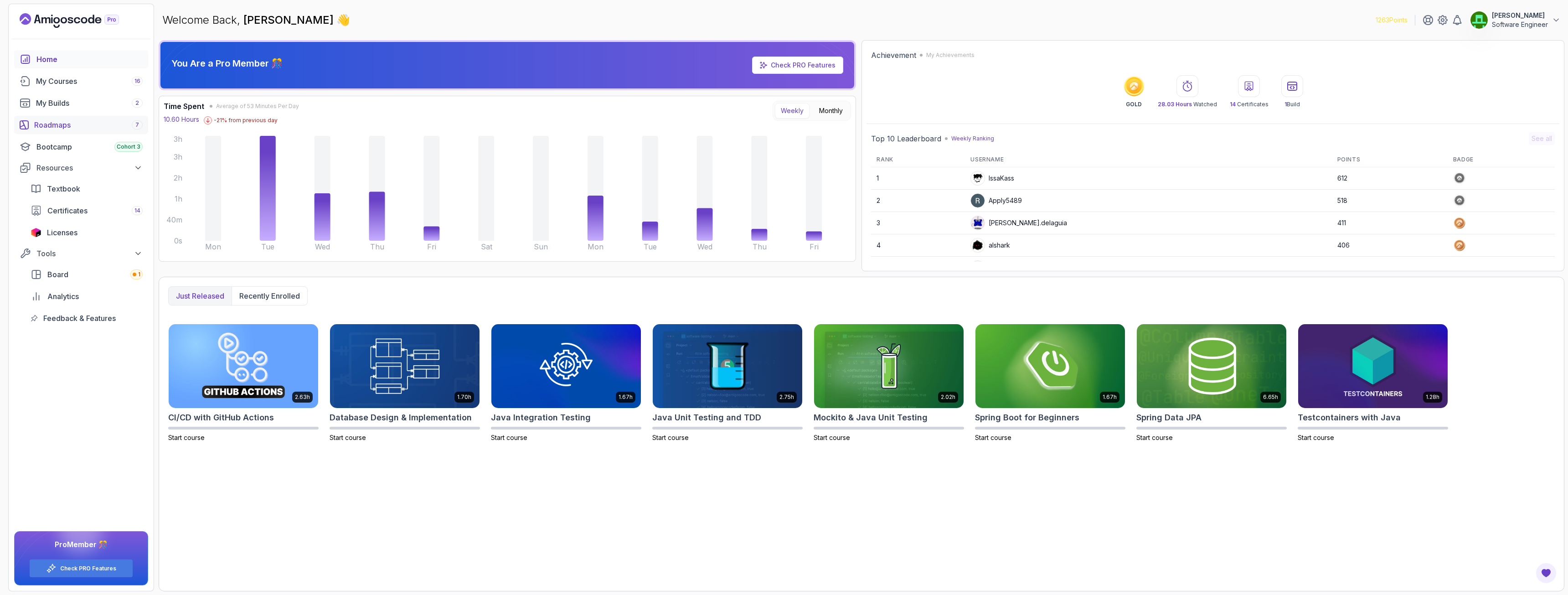
click at [57, 127] on div "Roadmaps 7" at bounding box center [88, 125] width 108 height 11
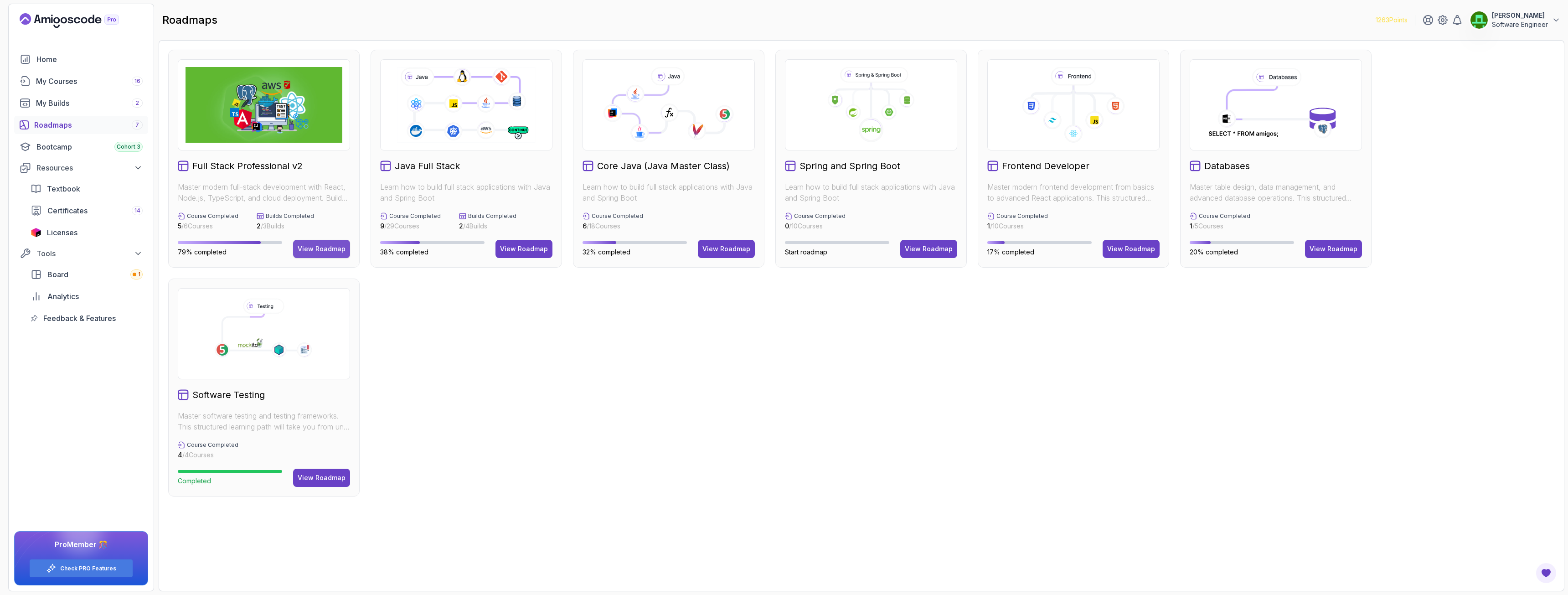
click at [311, 252] on div "View Roadmap" at bounding box center [321, 248] width 48 height 9
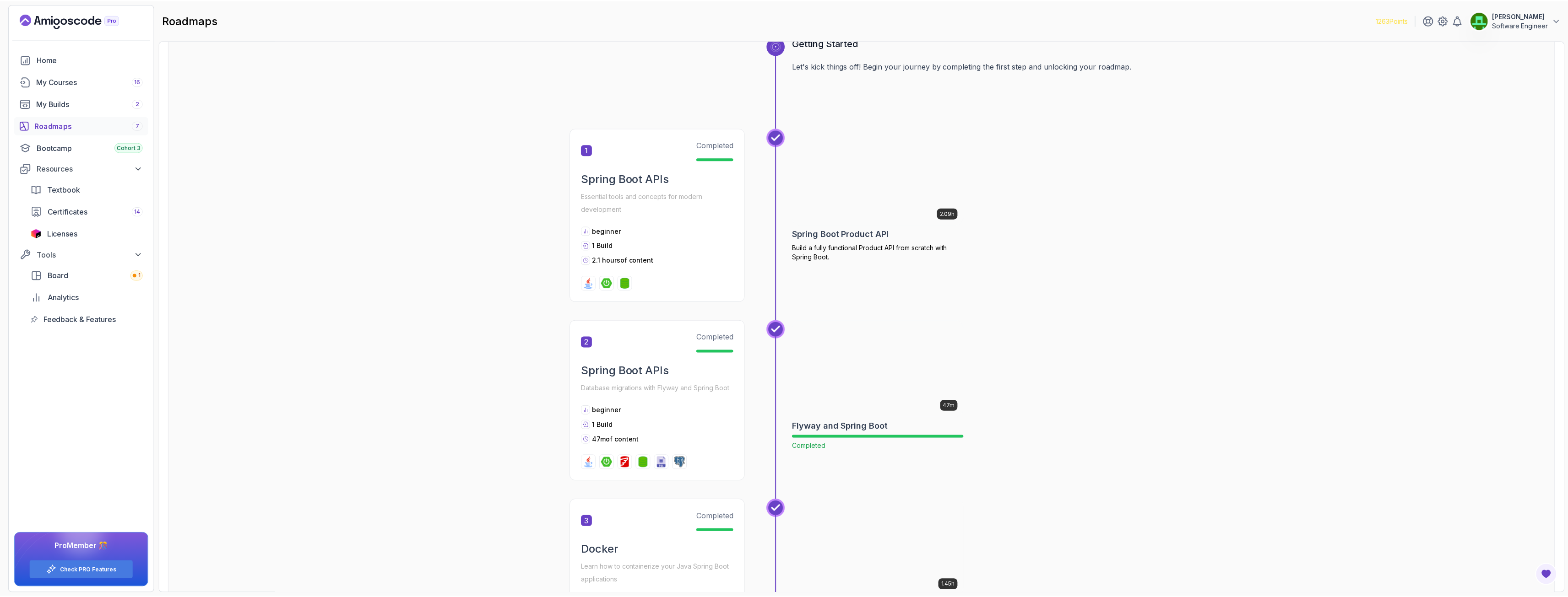
scroll to position [366, 0]
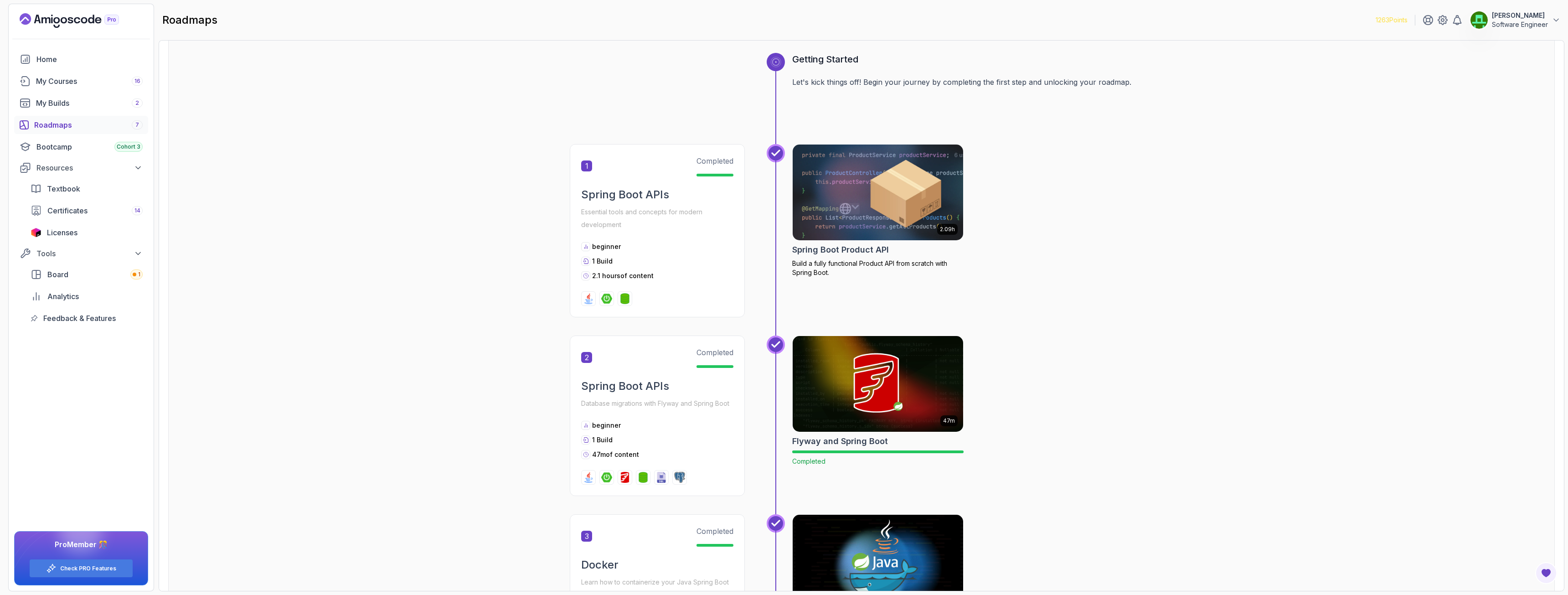
click at [832, 187] on img at bounding box center [878, 192] width 179 height 100
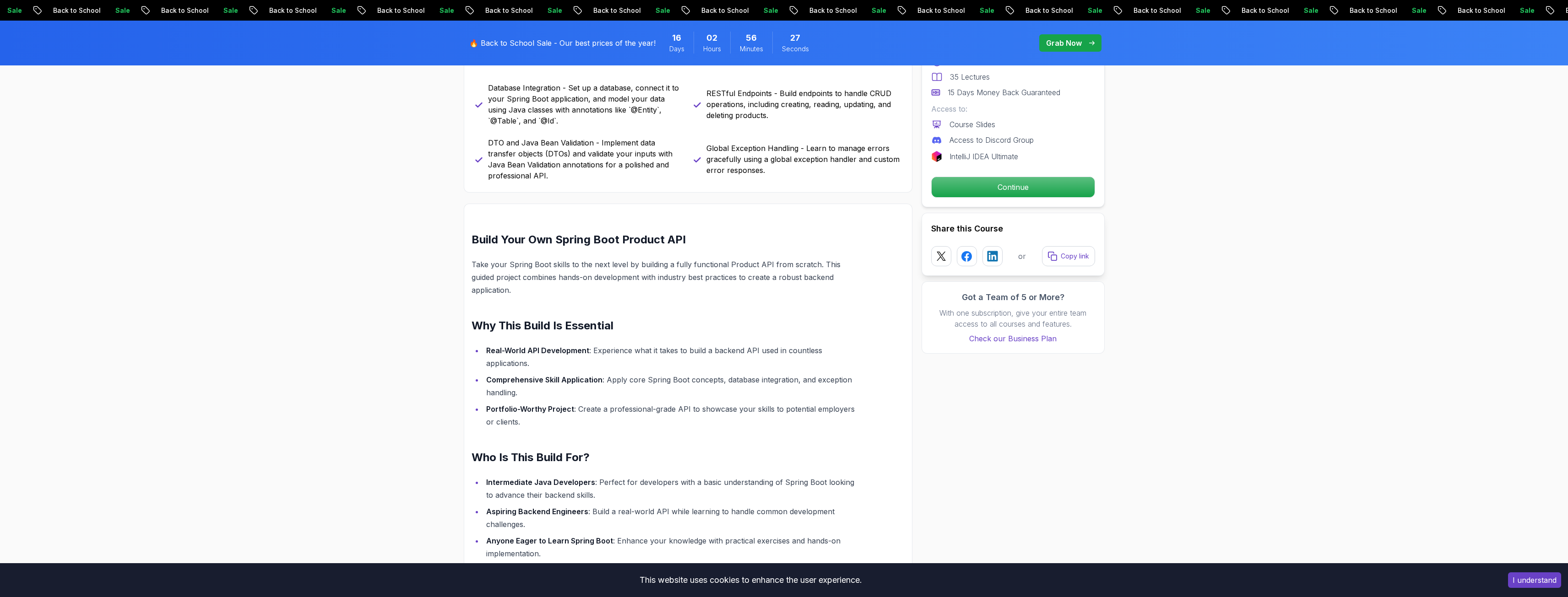
scroll to position [320, 0]
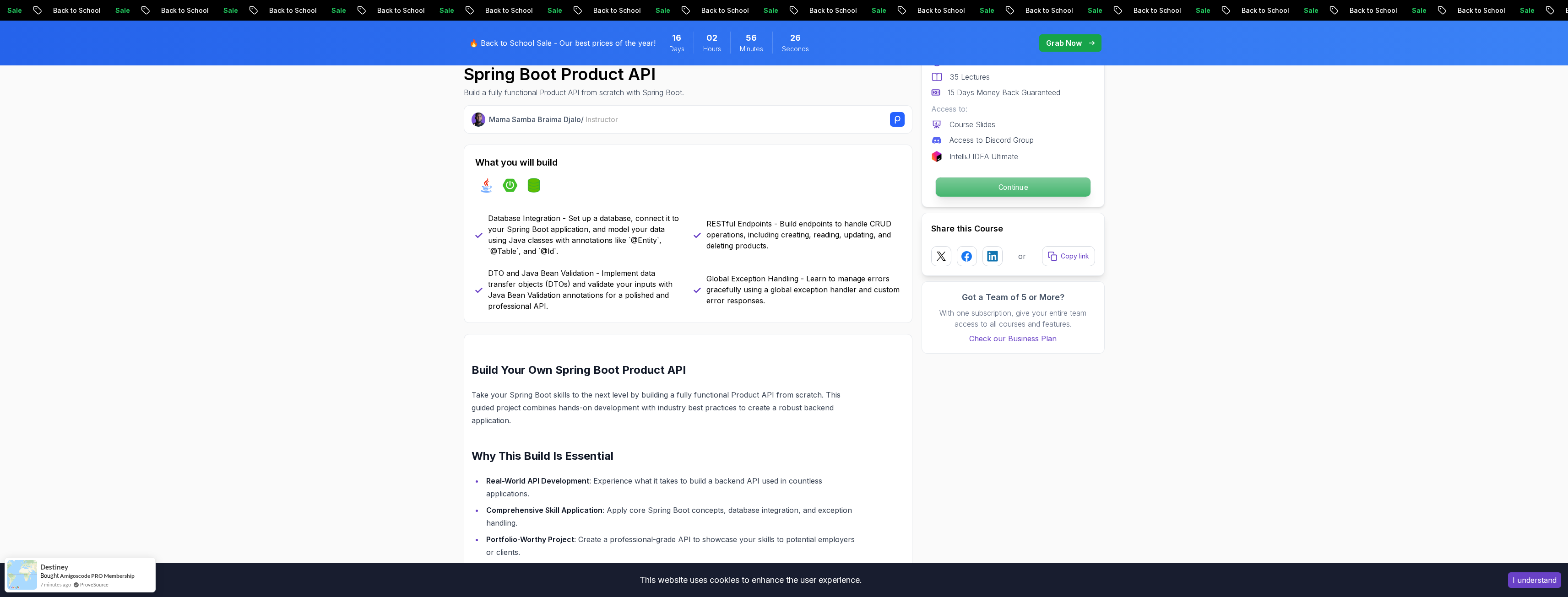
click at [989, 188] on p "Continue" at bounding box center [1012, 187] width 155 height 19
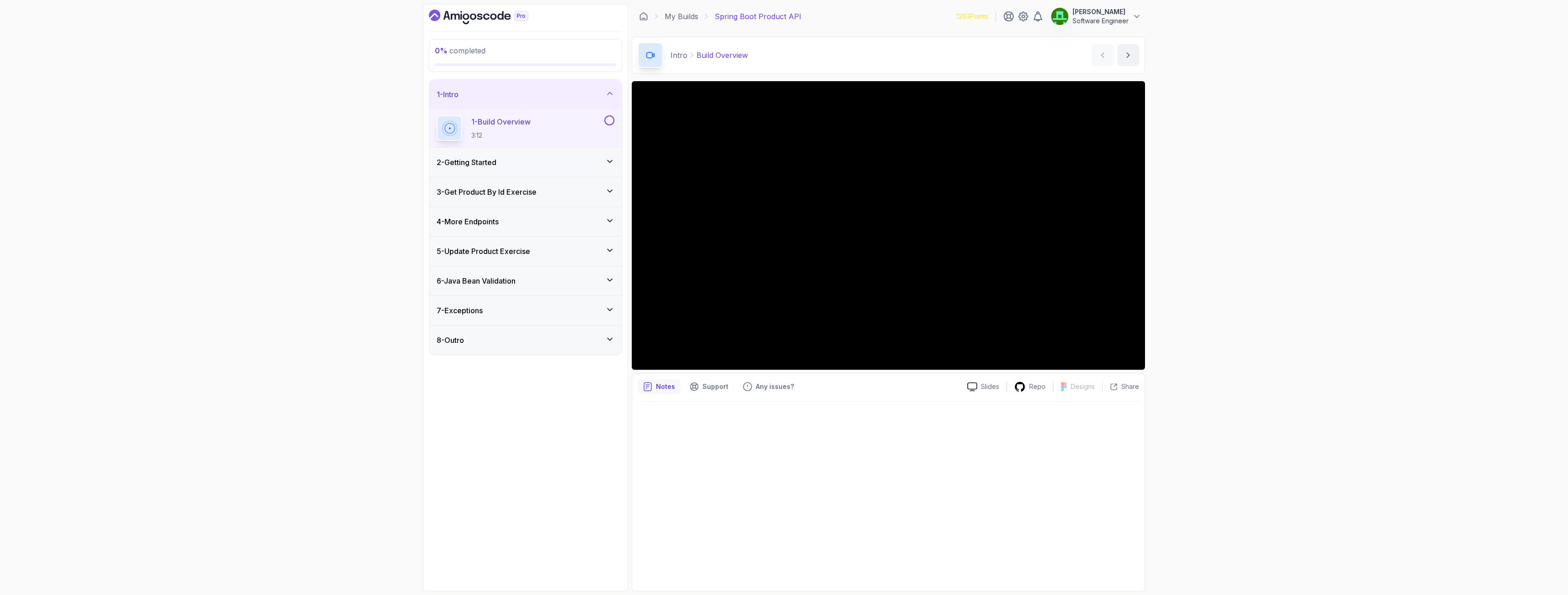
click at [249, 492] on div "0 % completed 1 - Intro 1 - Build Overview 3:12 2 - Getting Started 3 - Get Pro…" at bounding box center [784, 297] width 1568 height 595
